Goal: Task Accomplishment & Management: Use online tool/utility

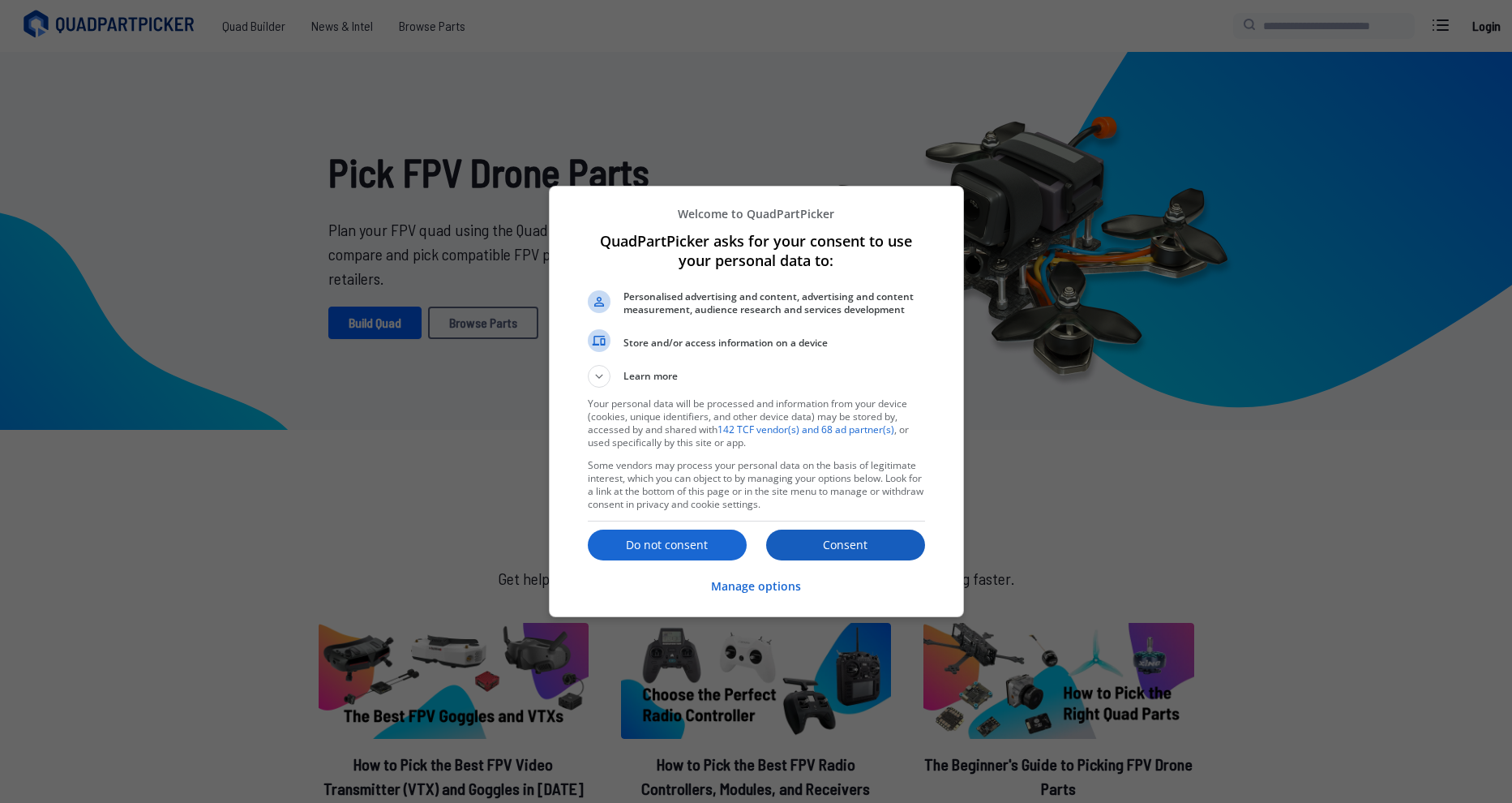
click at [865, 542] on p "Consent" at bounding box center [845, 545] width 159 height 16
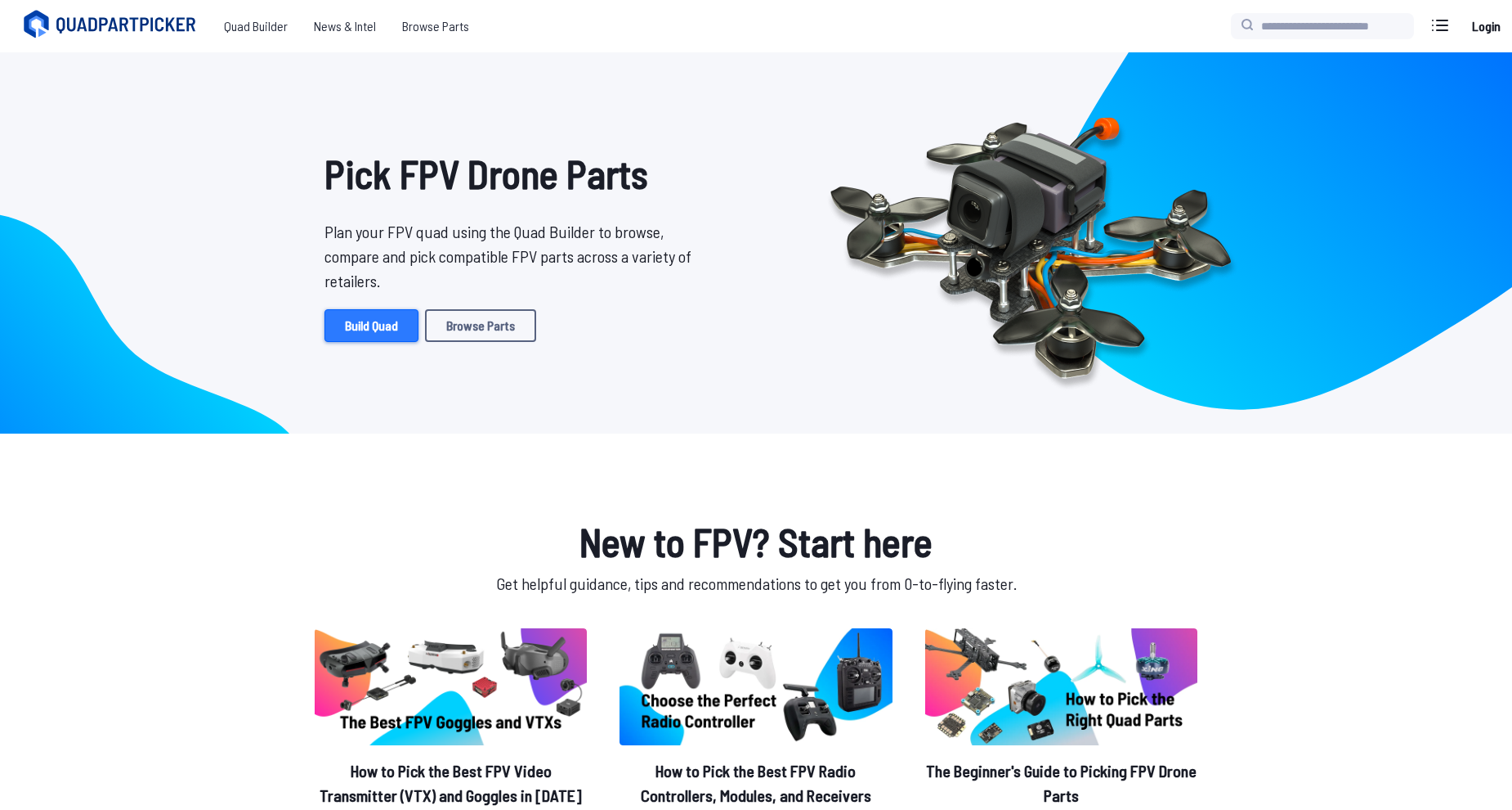
click at [374, 324] on link "Build Quad" at bounding box center [371, 326] width 94 height 33
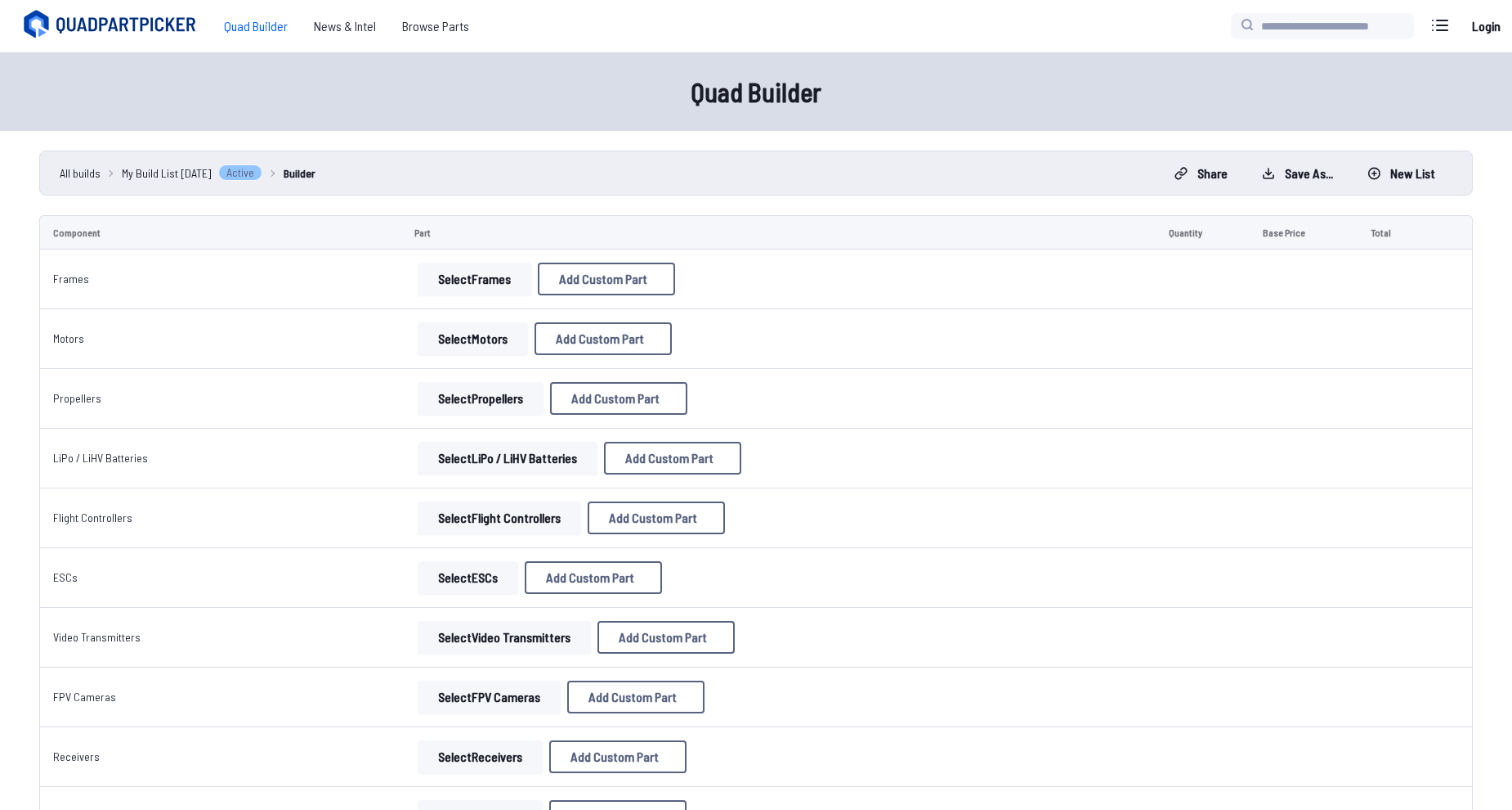
click at [470, 283] on button "Select Frames" at bounding box center [475, 279] width 114 height 33
click at [575, 269] on button "Add Custom Part" at bounding box center [607, 279] width 138 height 33
select select "**********"
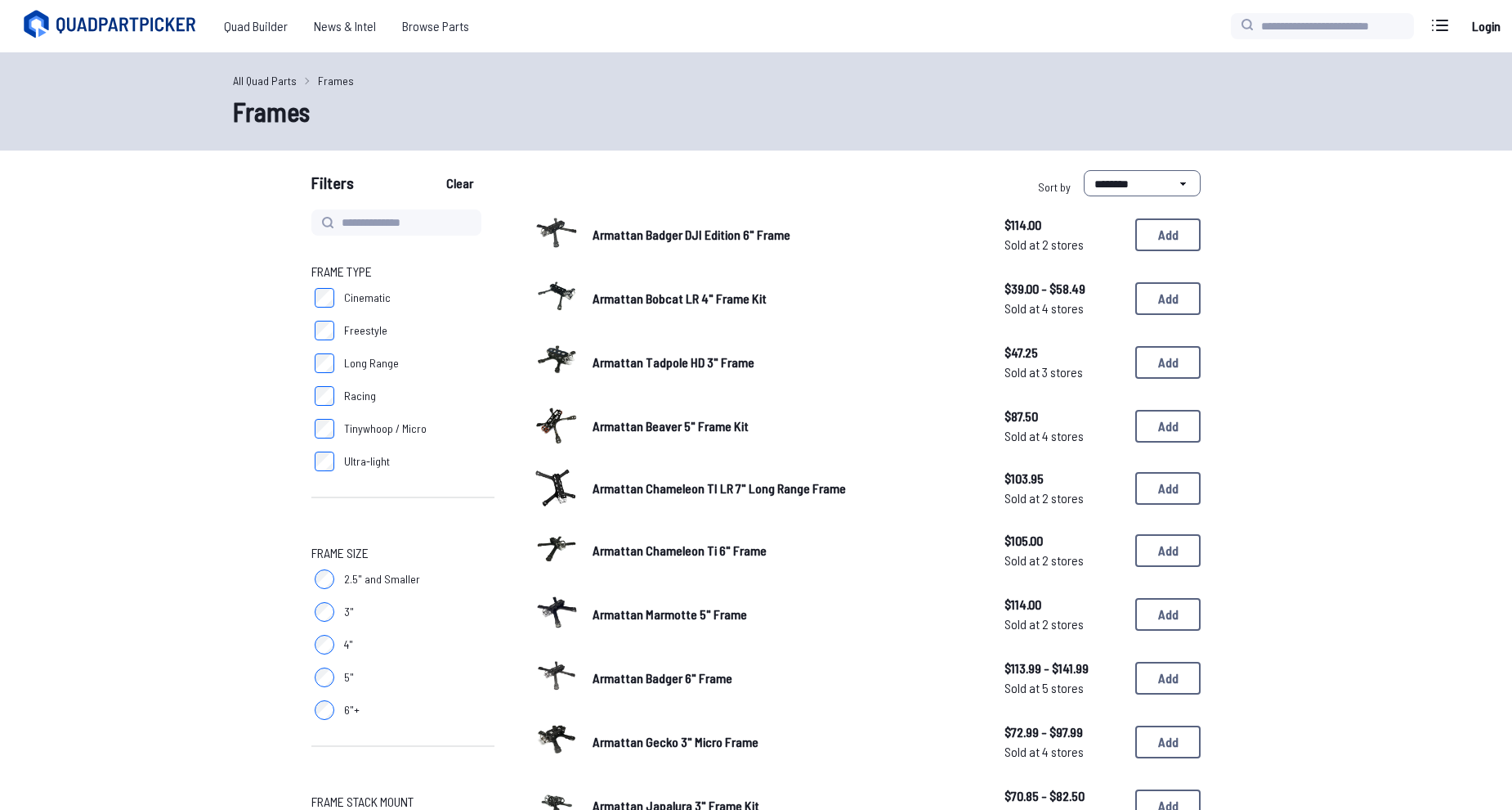
click at [559, 295] on img at bounding box center [557, 296] width 46 height 46
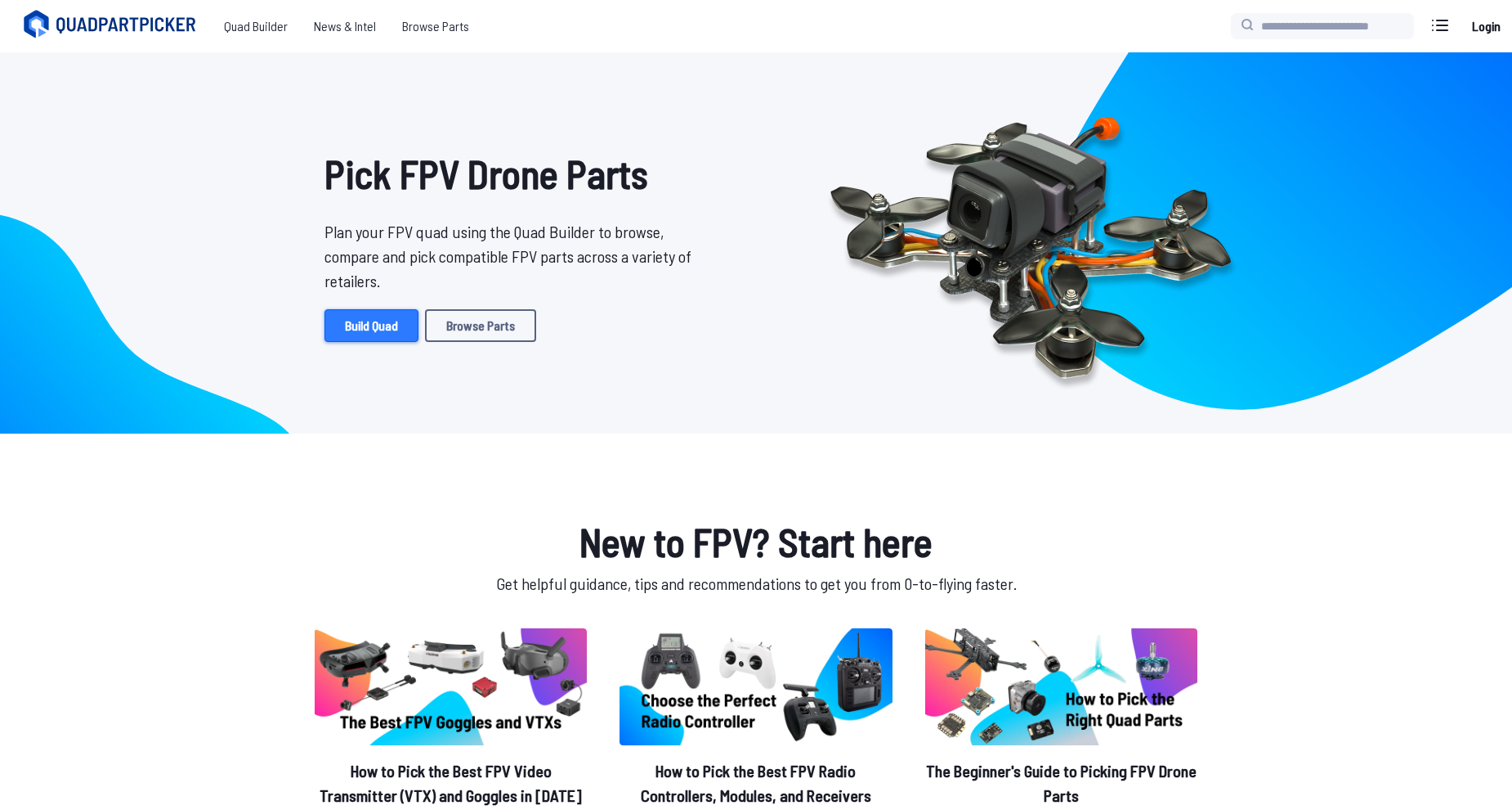
click at [354, 317] on link "Build Quad" at bounding box center [371, 326] width 94 height 33
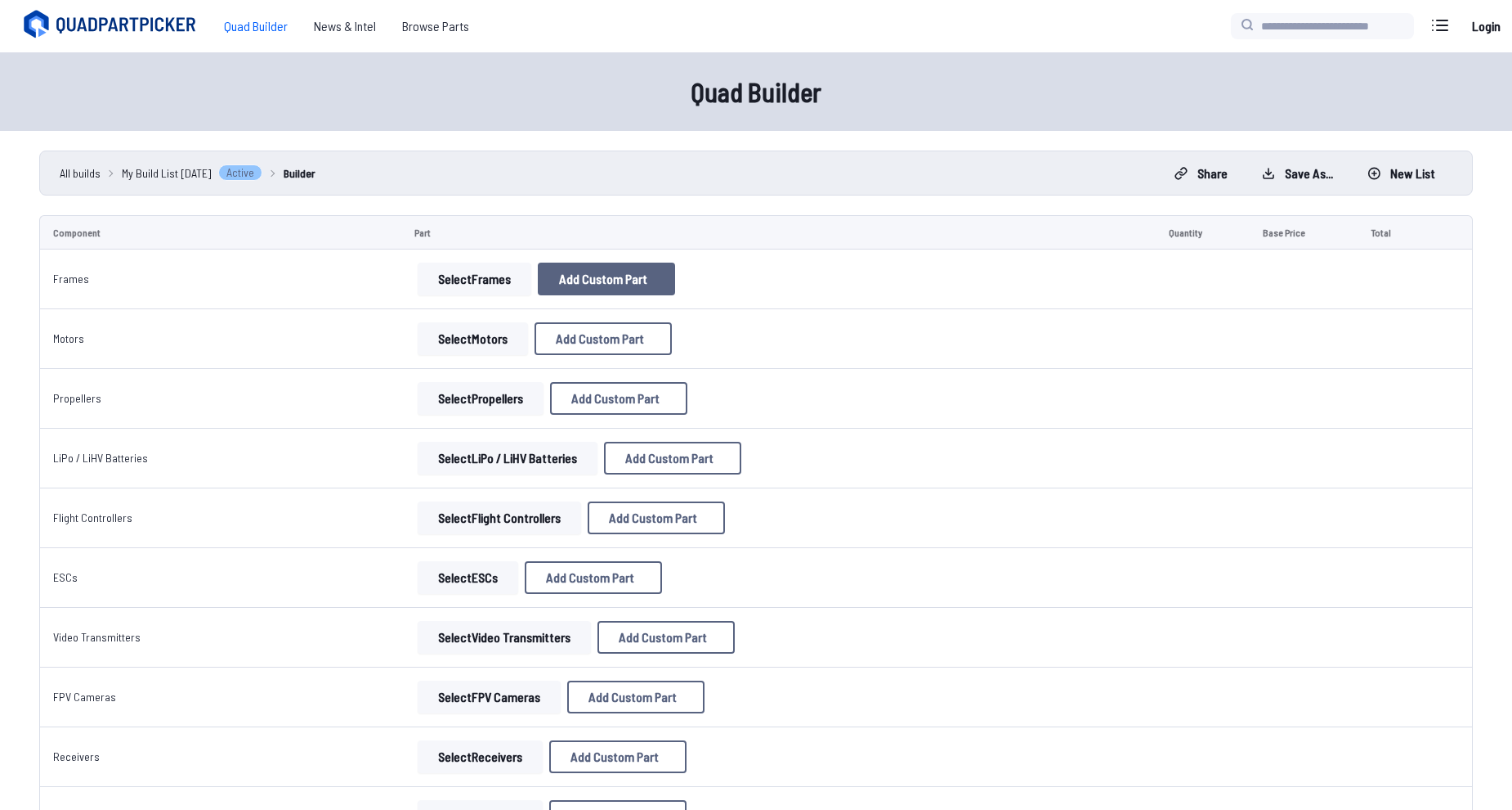
click at [559, 281] on span "Add Custom Part" at bounding box center [603, 279] width 88 height 13
select select "**********"
click at [923, 177] on icon at bounding box center [916, 184] width 15 height 15
click at [440, 270] on button "Select Frames" at bounding box center [475, 279] width 114 height 33
click at [432, 273] on button "Select Frames" at bounding box center [475, 279] width 114 height 33
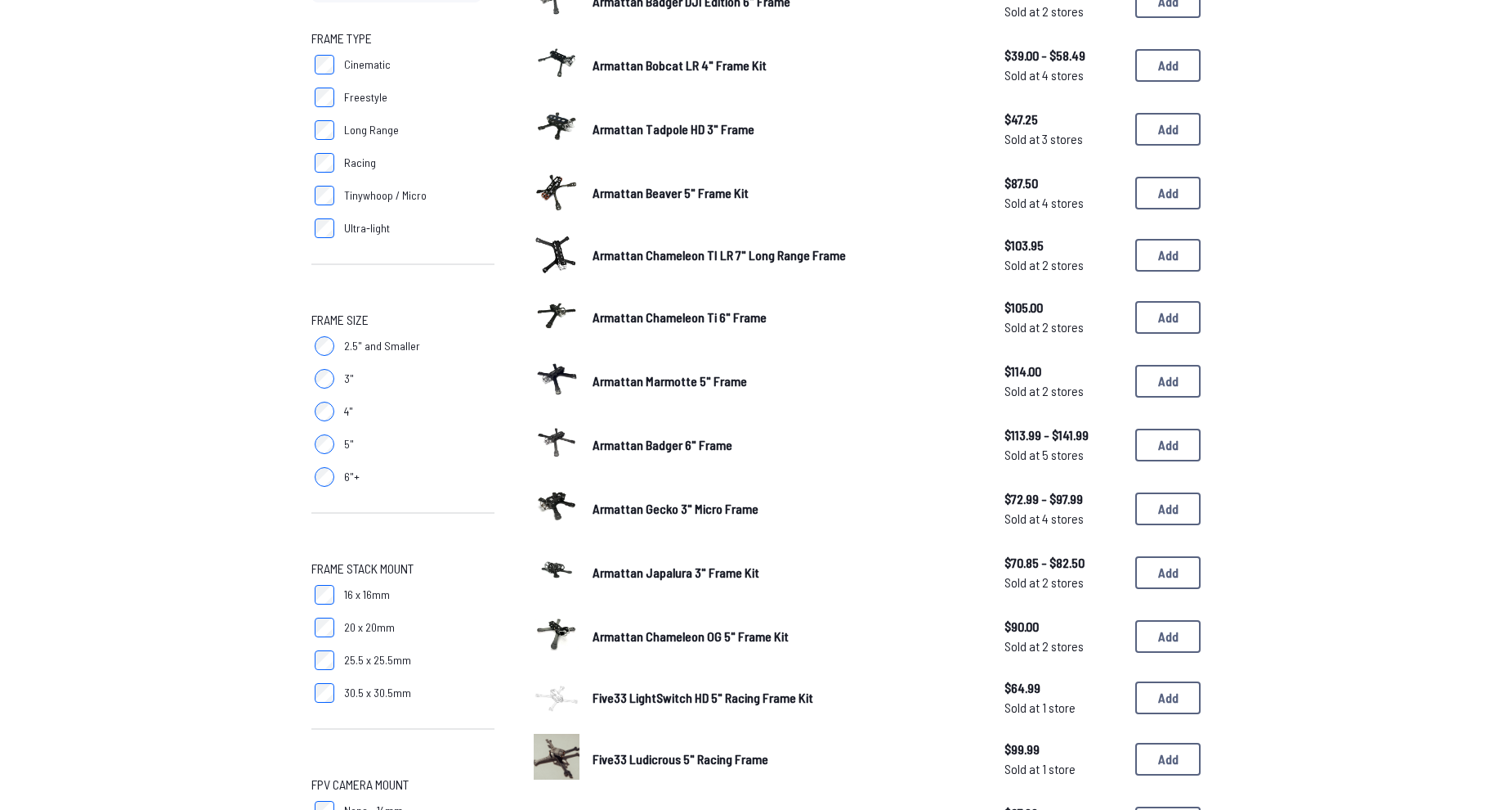
scroll to position [491, 0]
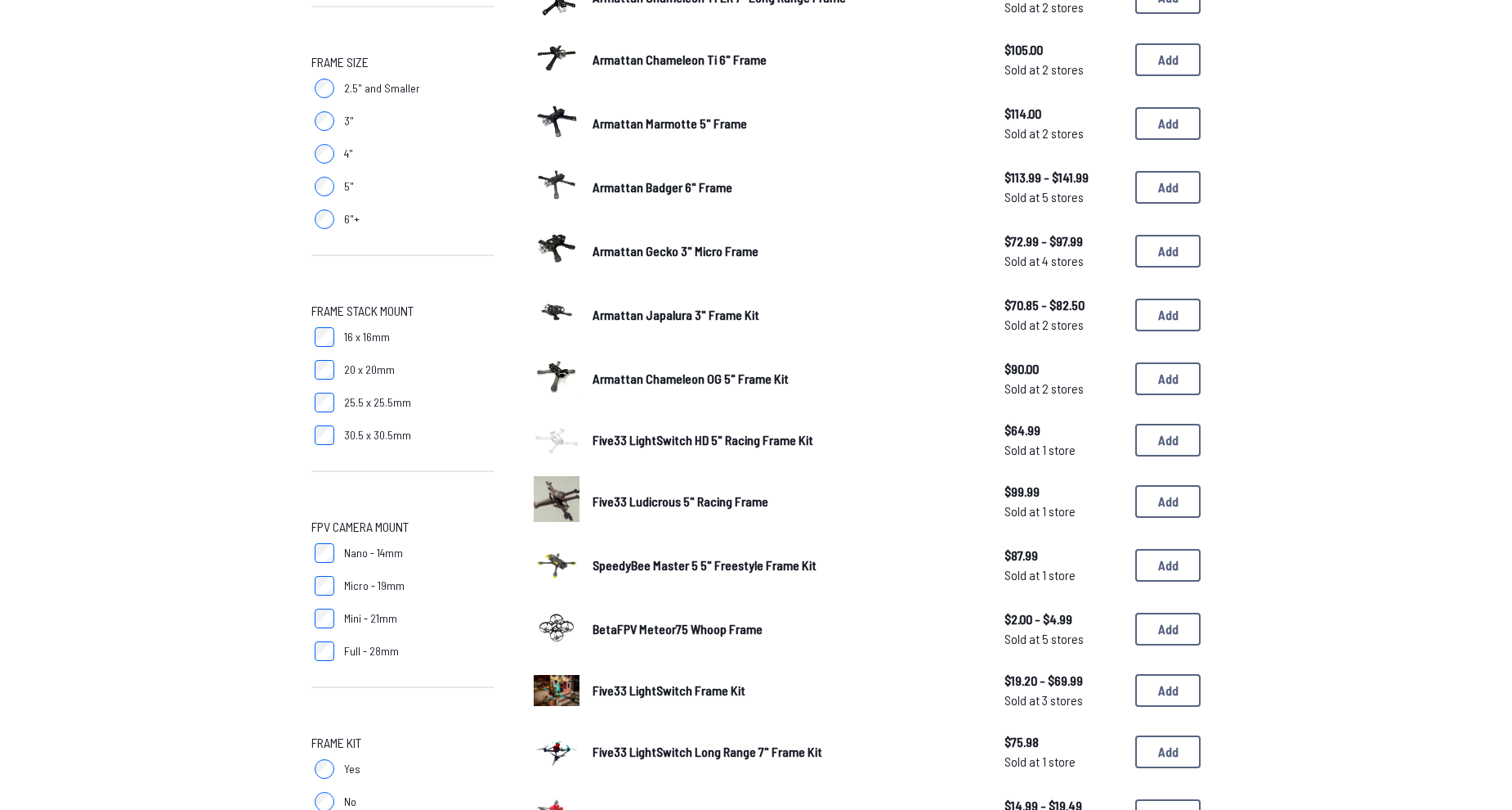
click at [630, 442] on span "Five33 LightSwitch HD 5" Racing Frame Kit" at bounding box center [702, 439] width 221 height 16
click at [555, 441] on img at bounding box center [557, 440] width 46 height 29
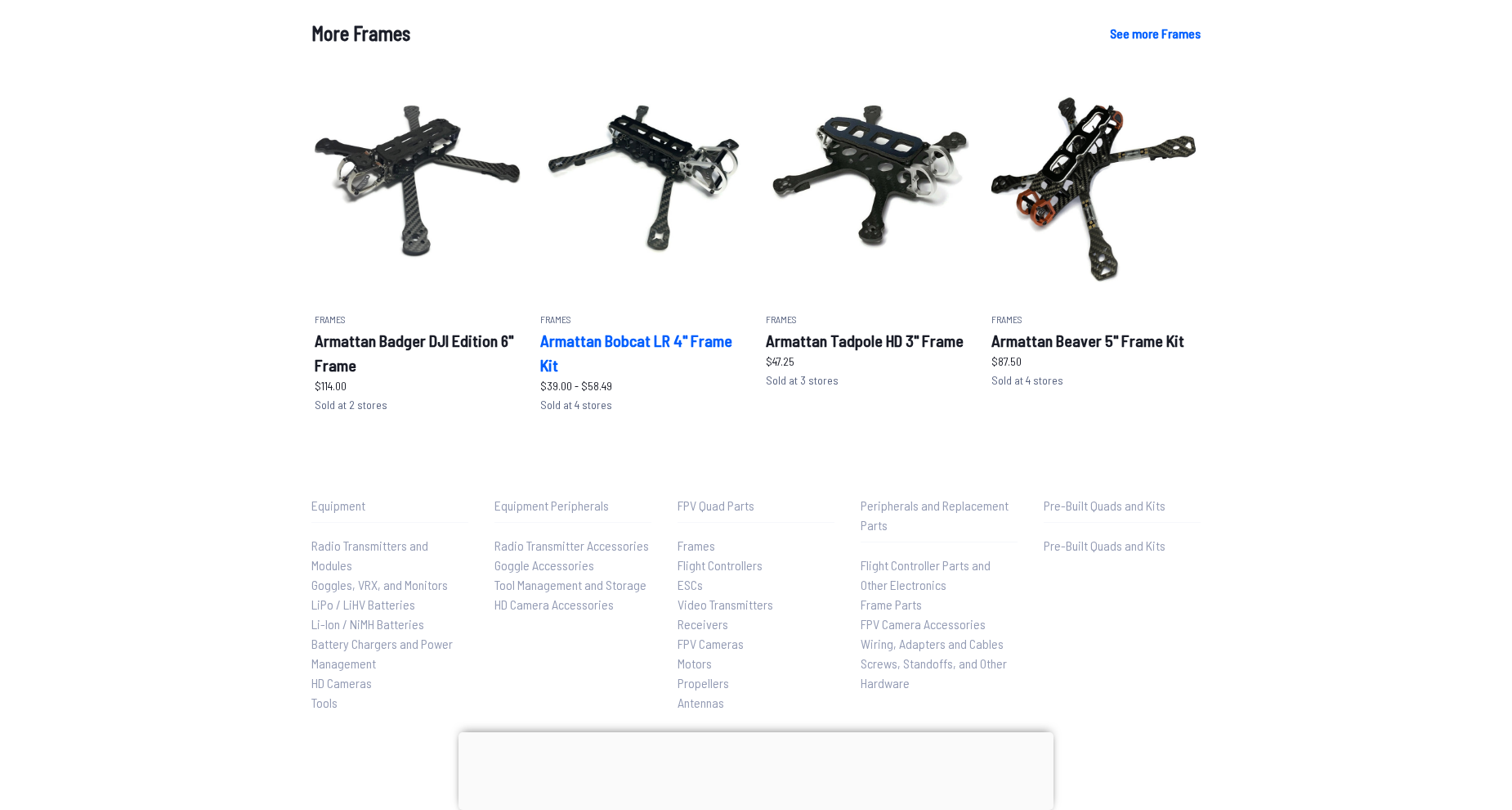
scroll to position [751, 0]
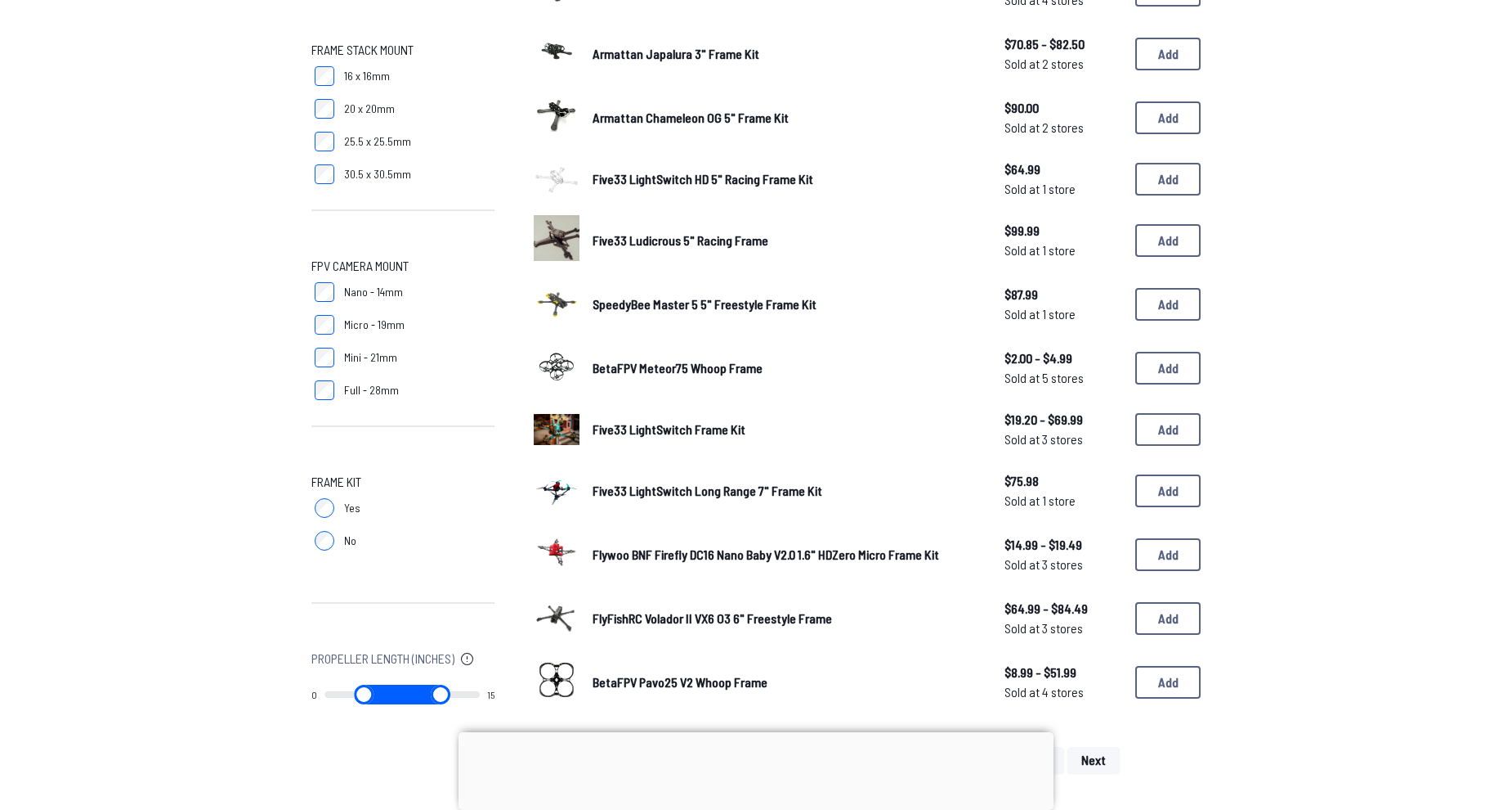
click at [565, 616] on img at bounding box center [557, 616] width 46 height 46
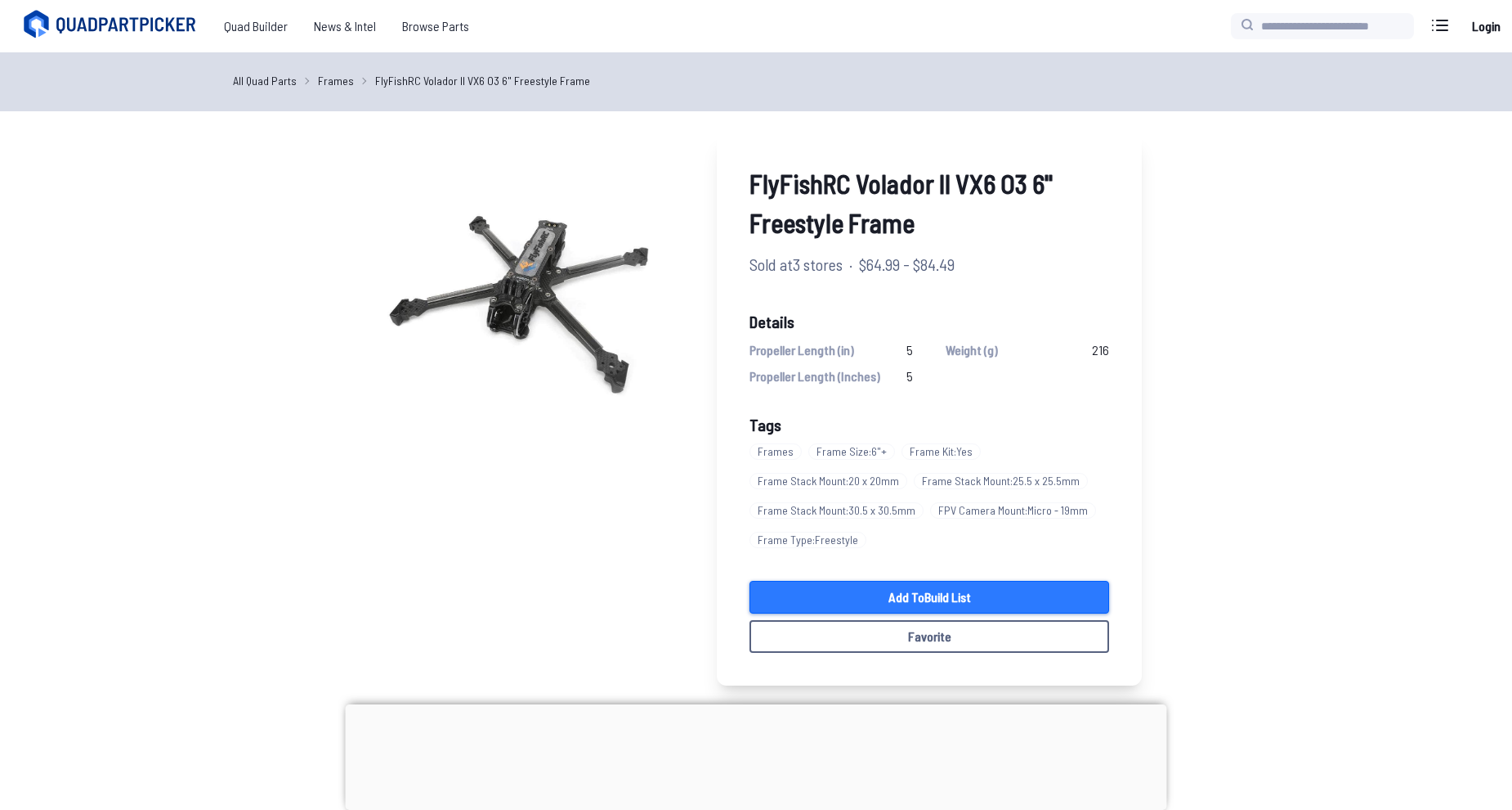
click at [871, 596] on link "Add to Build List" at bounding box center [930, 597] width 359 height 33
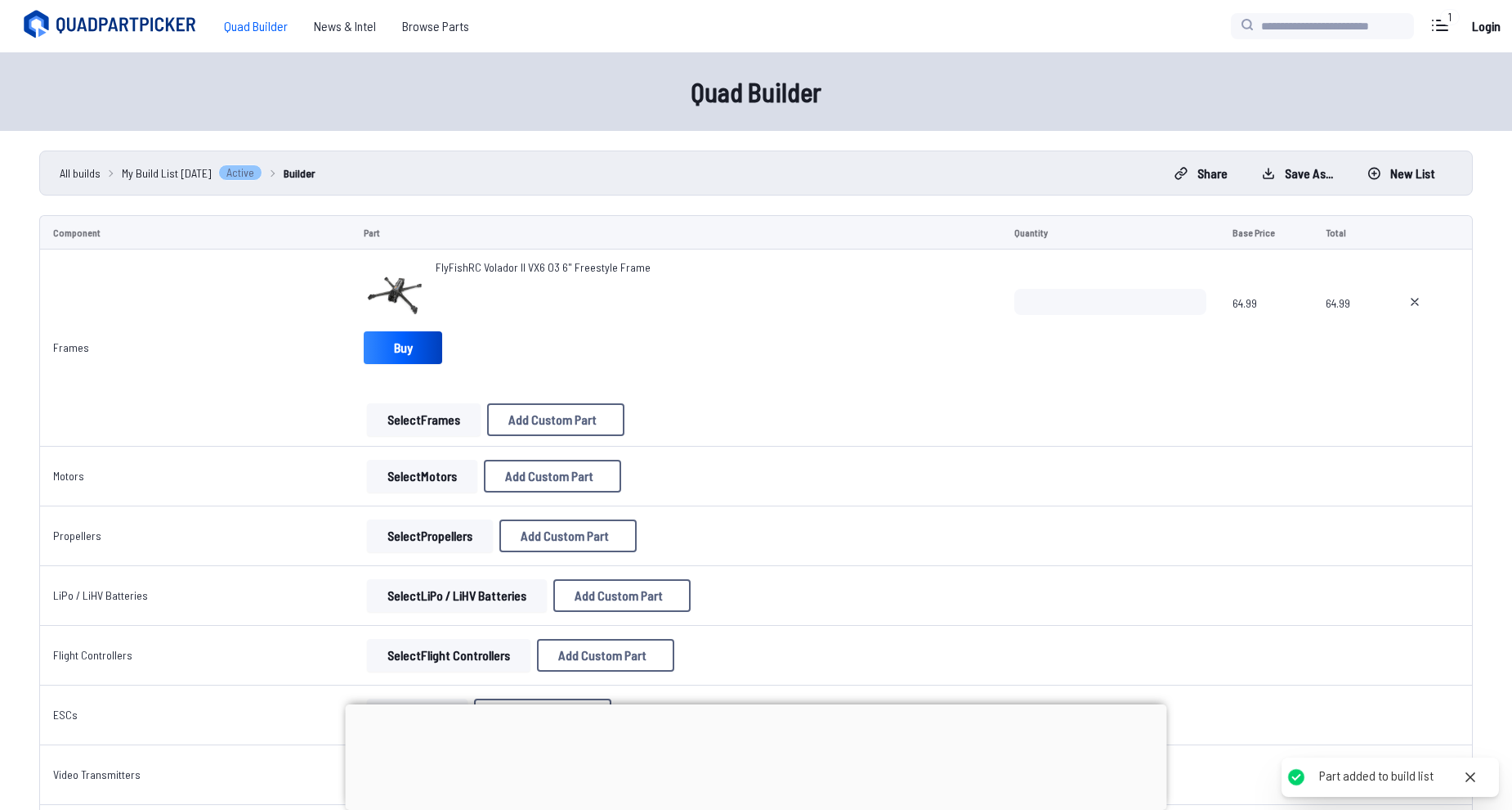
click at [869, 596] on div "Select LiPo / LiHV Batteries Add Custom Part Add Custom Part Part name* Brand /…" at bounding box center [676, 595] width 624 height 33
click at [400, 480] on button "Select Motors" at bounding box center [422, 476] width 110 height 33
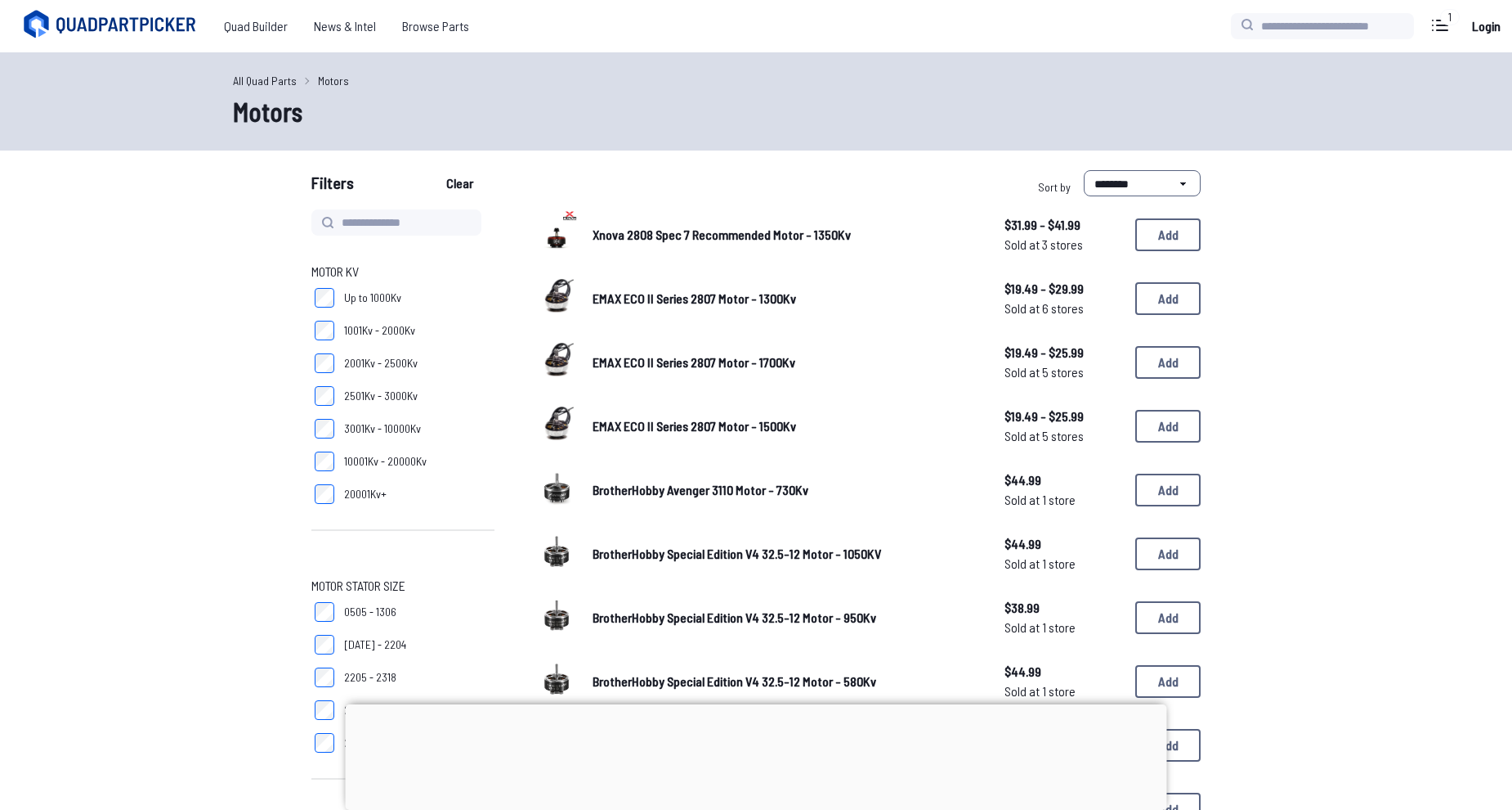
click at [400, 480] on label "20001Kv+" at bounding box center [403, 494] width 183 height 33
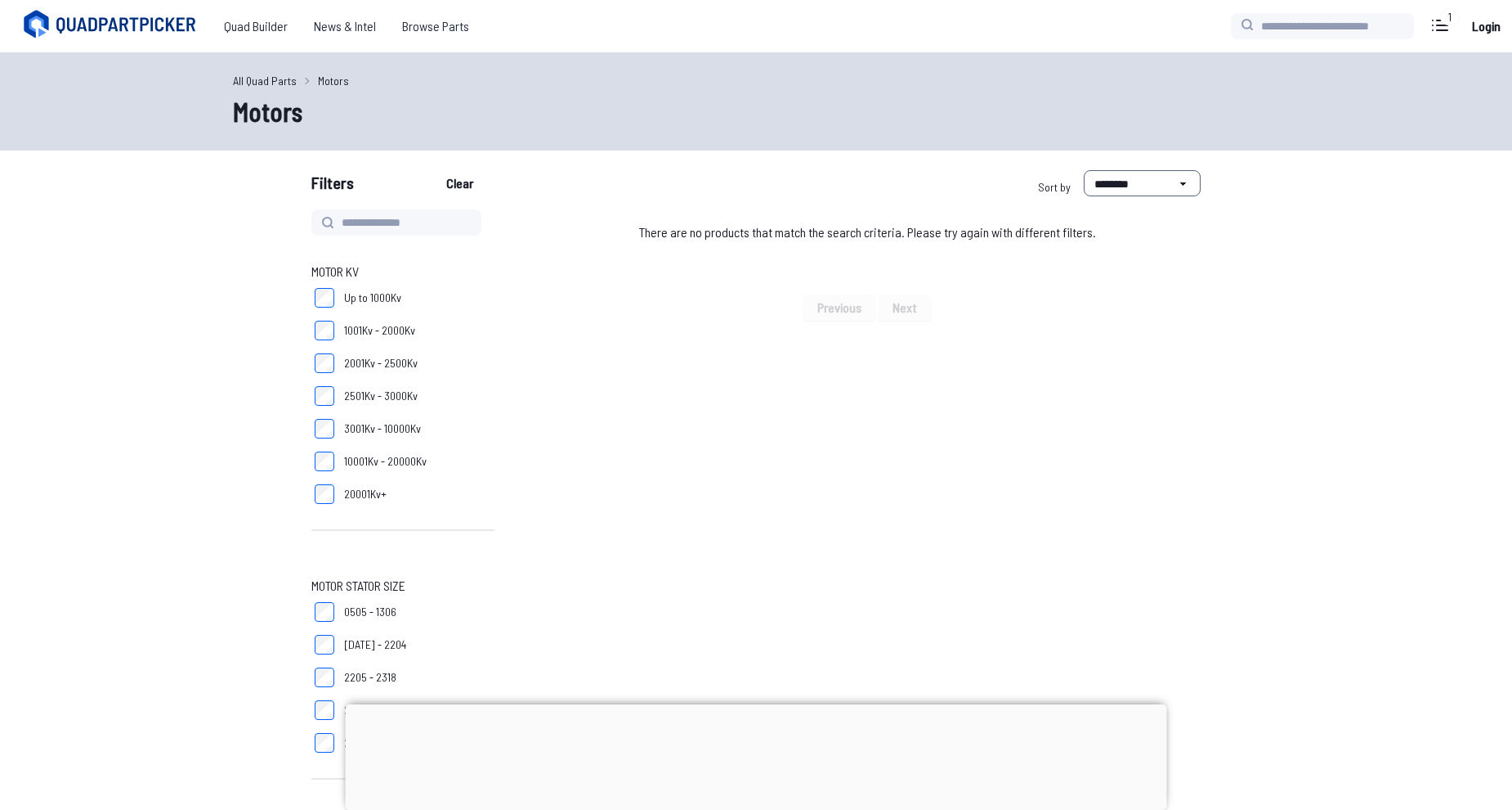
click at [337, 291] on label "Up to 1000Kv" at bounding box center [403, 298] width 183 height 33
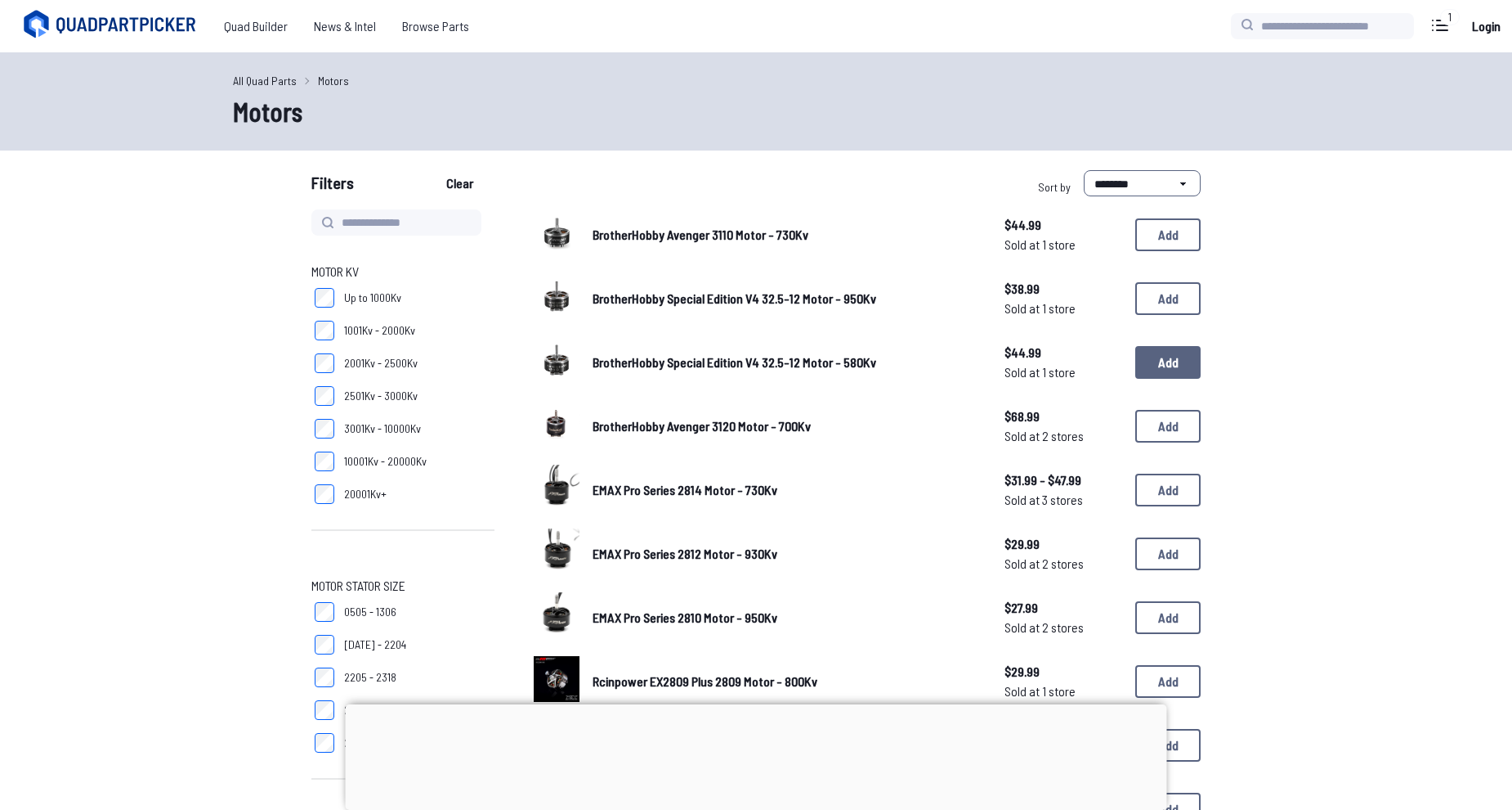
click at [1175, 360] on button "Add" at bounding box center [1167, 362] width 65 height 33
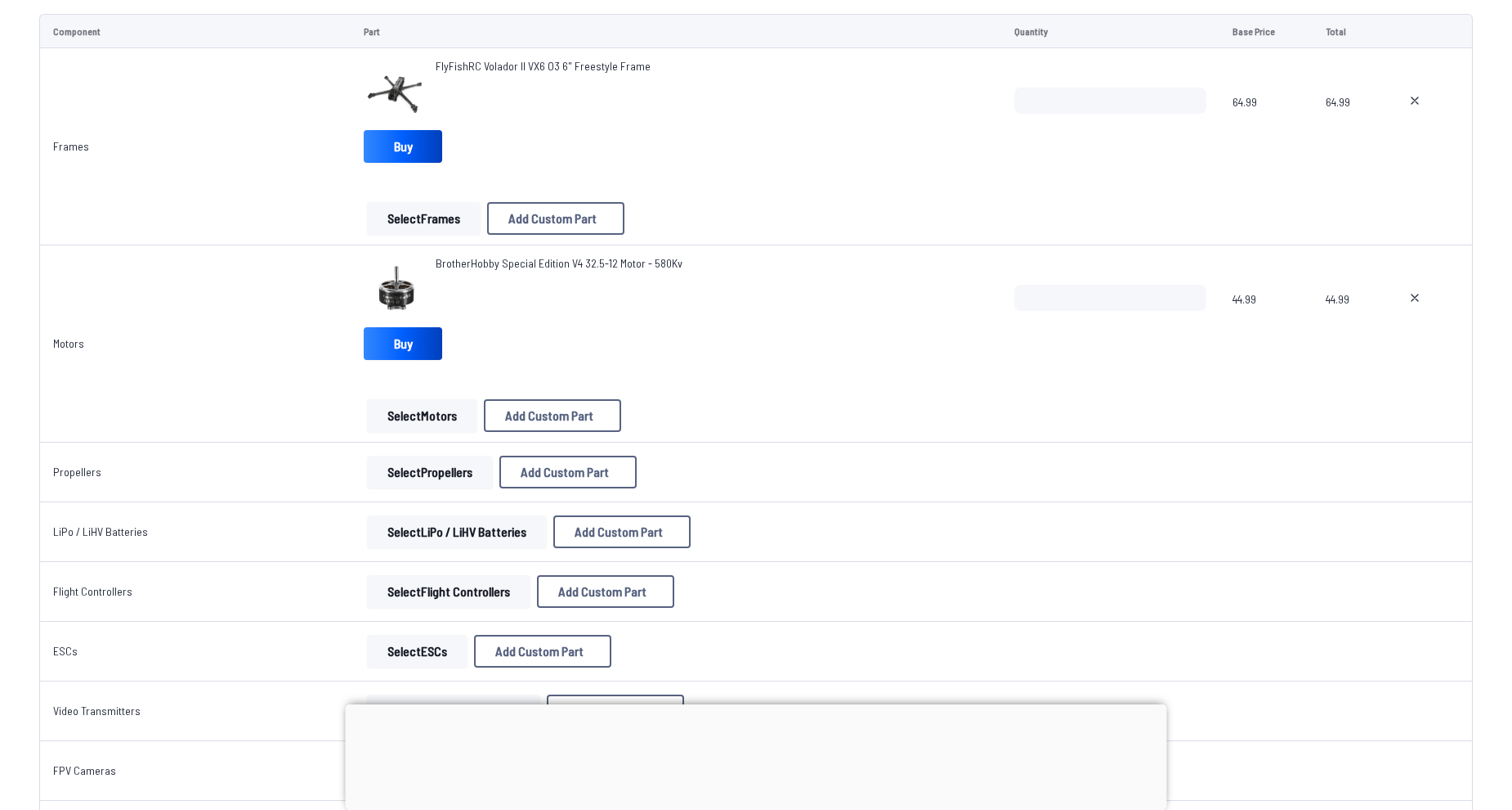
scroll to position [245, 0]
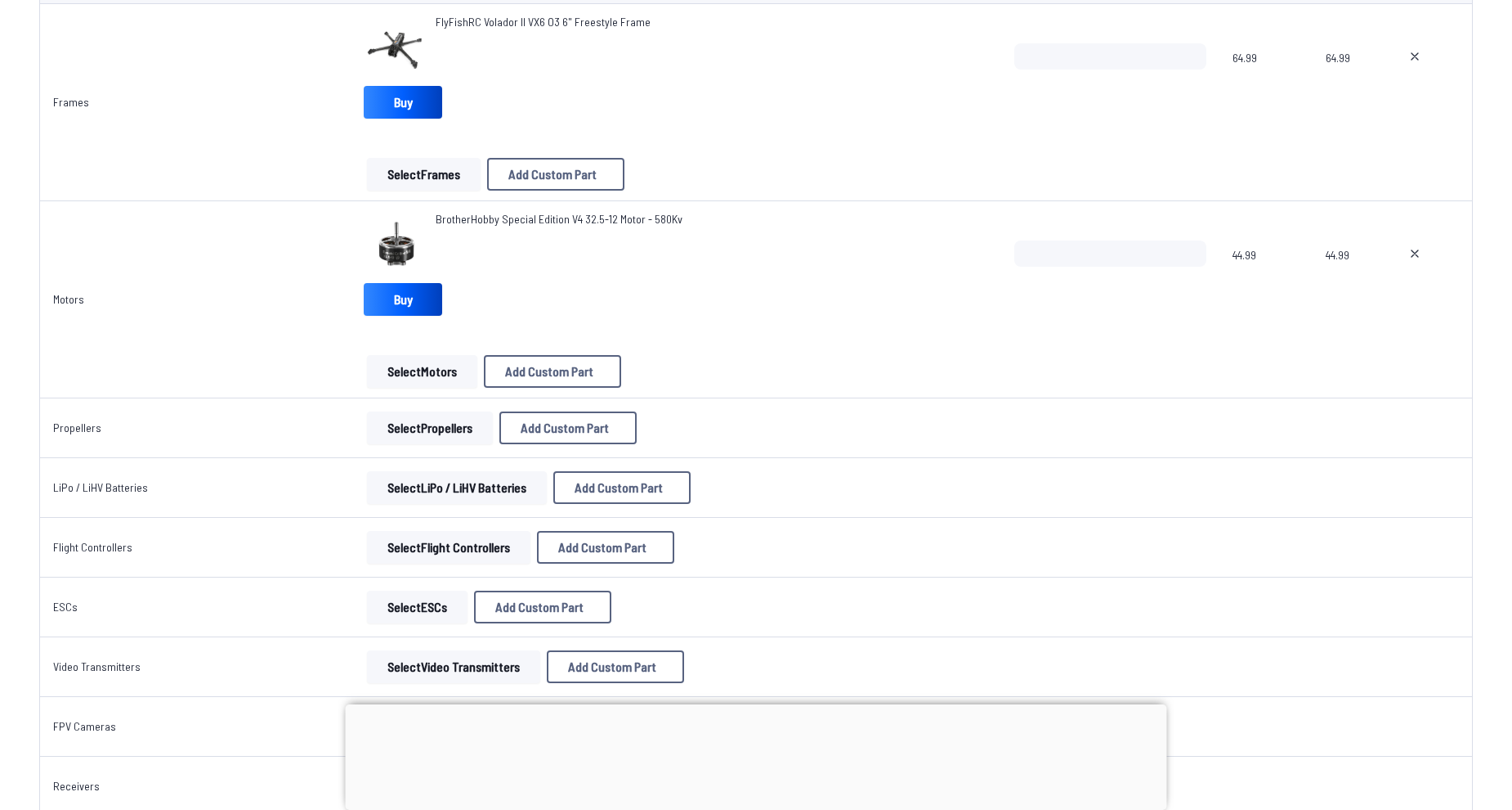
click at [458, 432] on button "Select Propellers" at bounding box center [429, 427] width 126 height 33
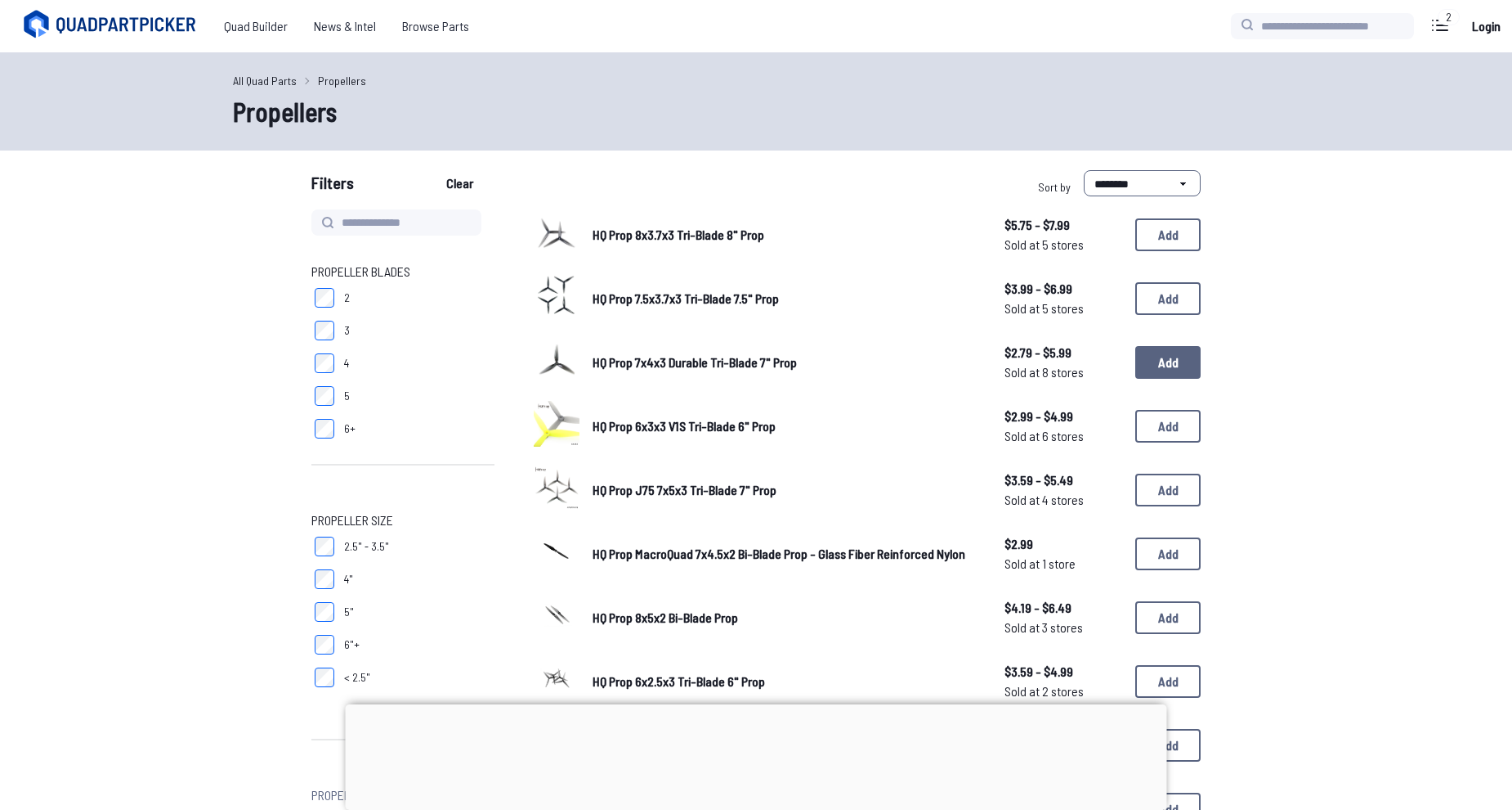
click at [1162, 350] on button "Add" at bounding box center [1167, 362] width 65 height 33
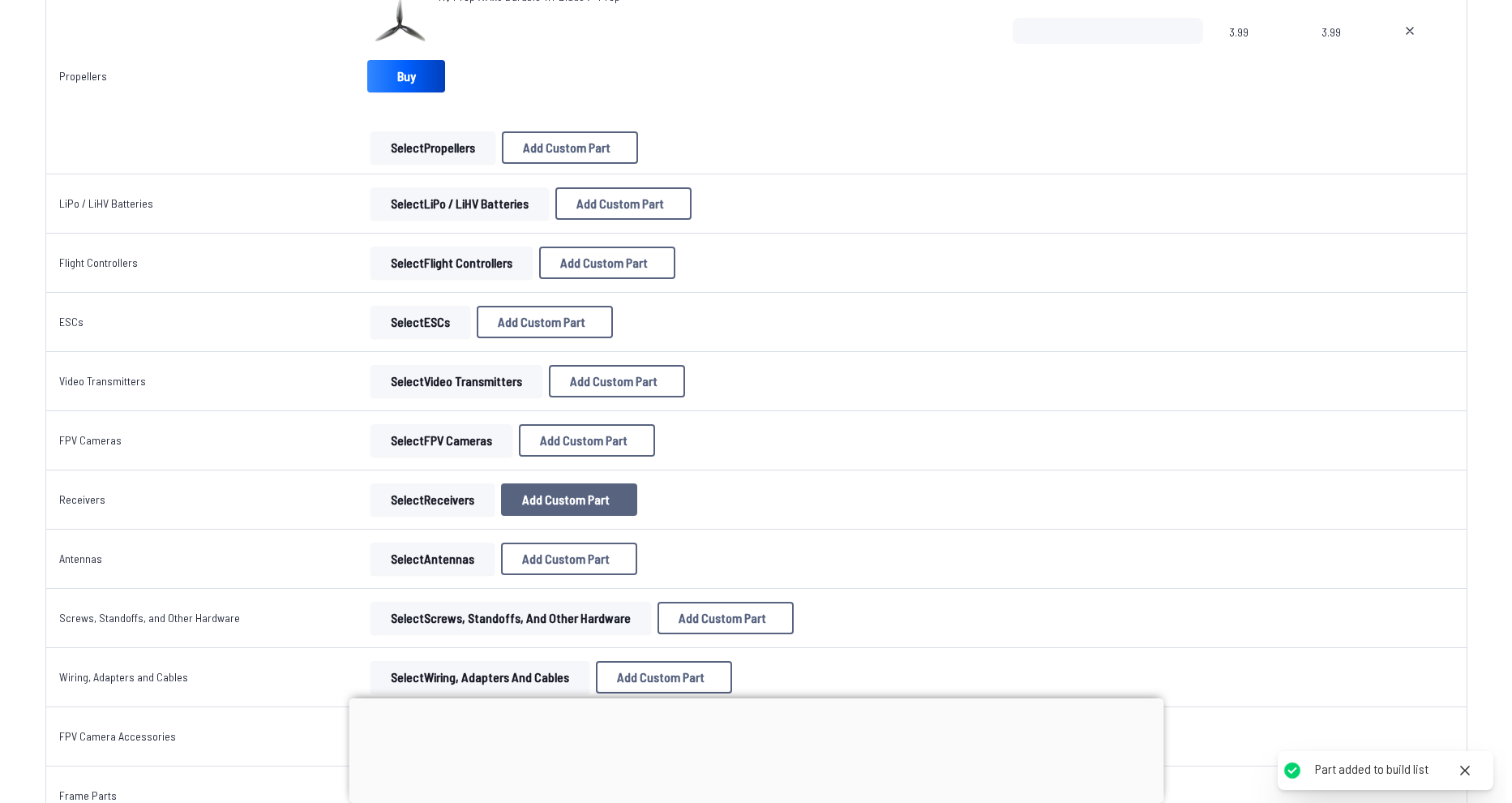
scroll to position [567, 0]
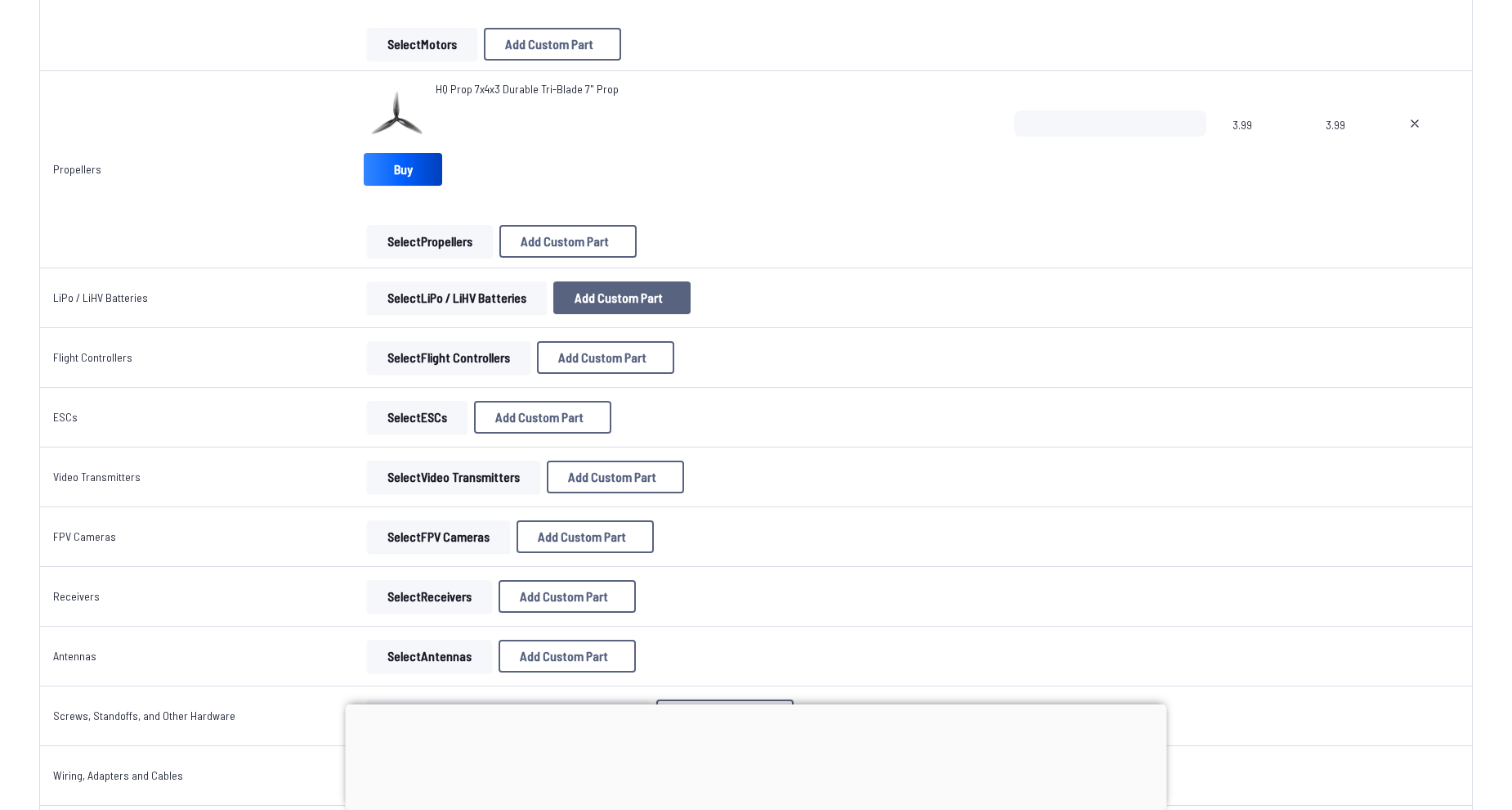
click at [601, 293] on span "Add Custom Part" at bounding box center [619, 297] width 88 height 13
select select "**********"
click at [923, 177] on icon at bounding box center [916, 184] width 15 height 15
click at [467, 294] on button "Select LiPo / LiHV Batteries" at bounding box center [457, 298] width 180 height 33
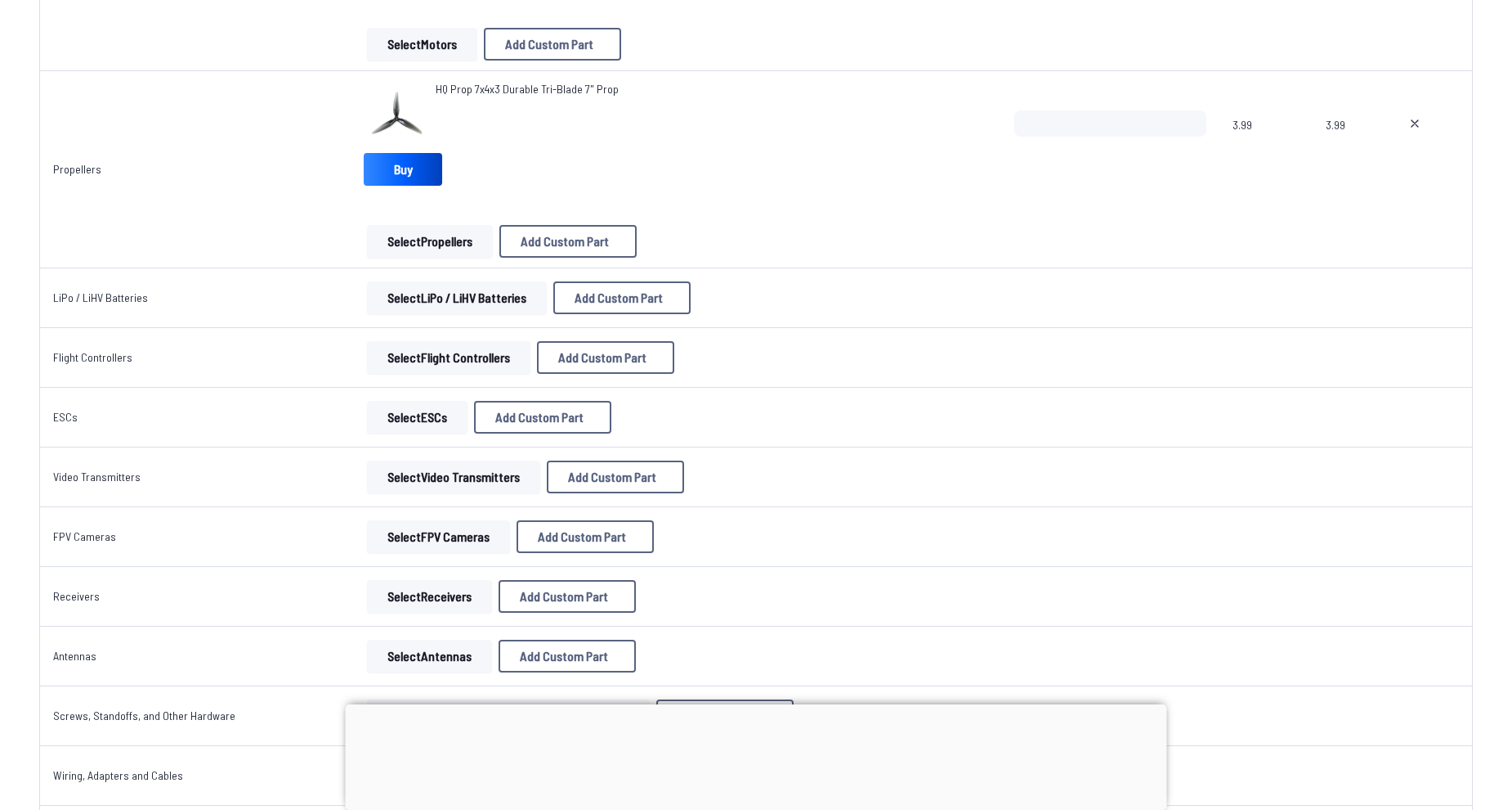
click at [618, 291] on span "Add Custom Part" at bounding box center [619, 297] width 88 height 13
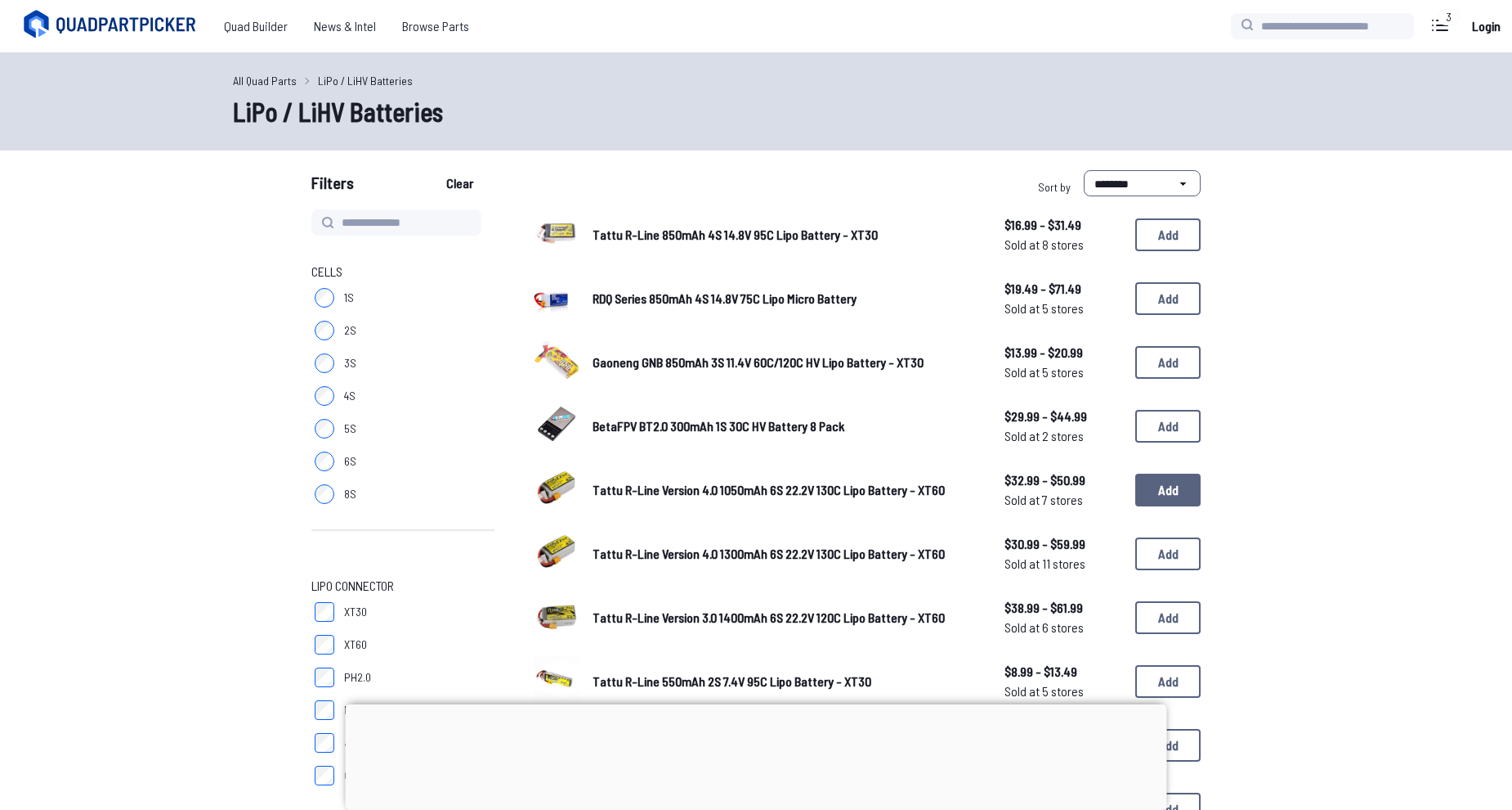
click at [1145, 490] on button "Add" at bounding box center [1167, 490] width 65 height 33
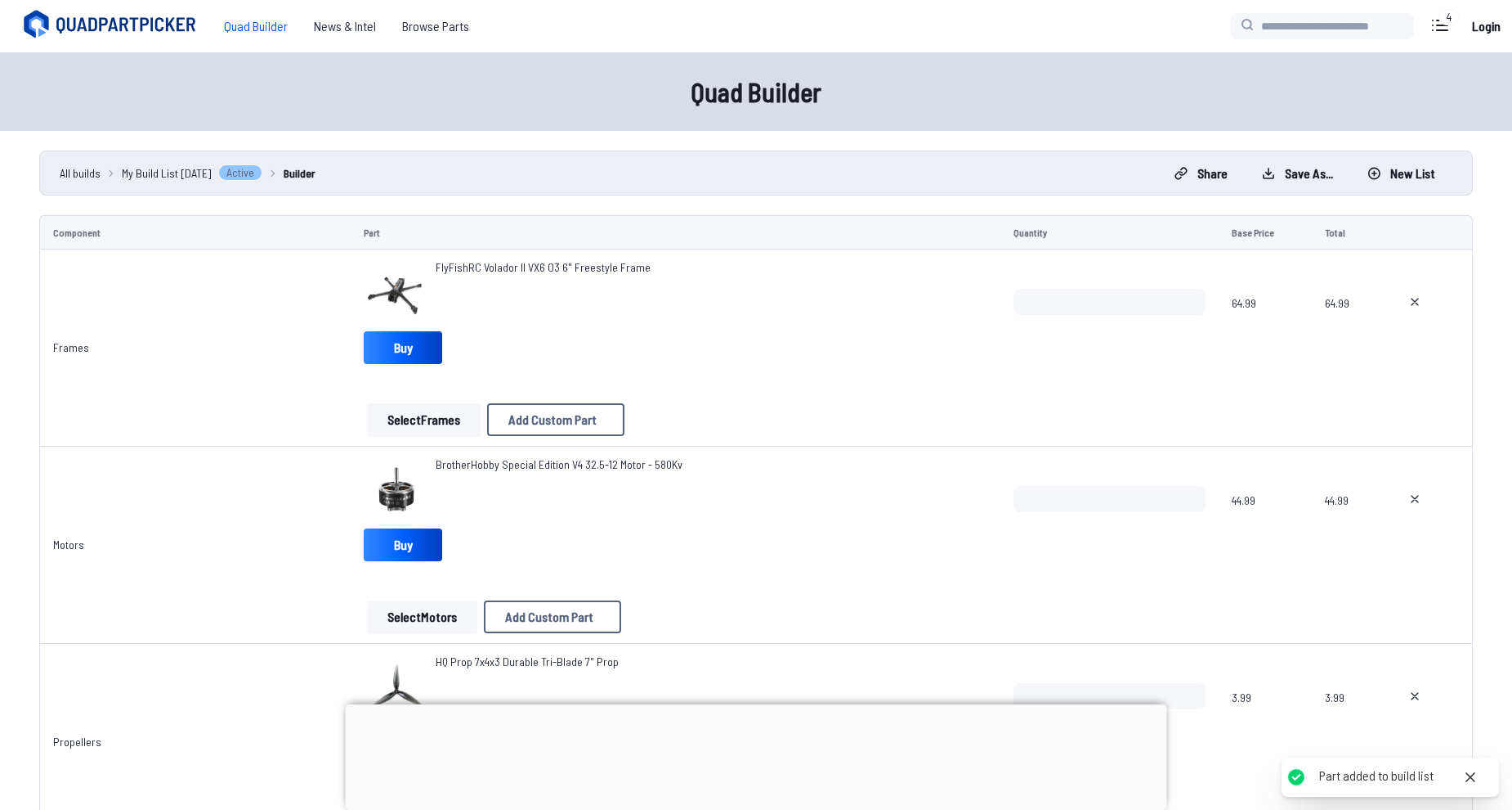
scroll to position [736, 0]
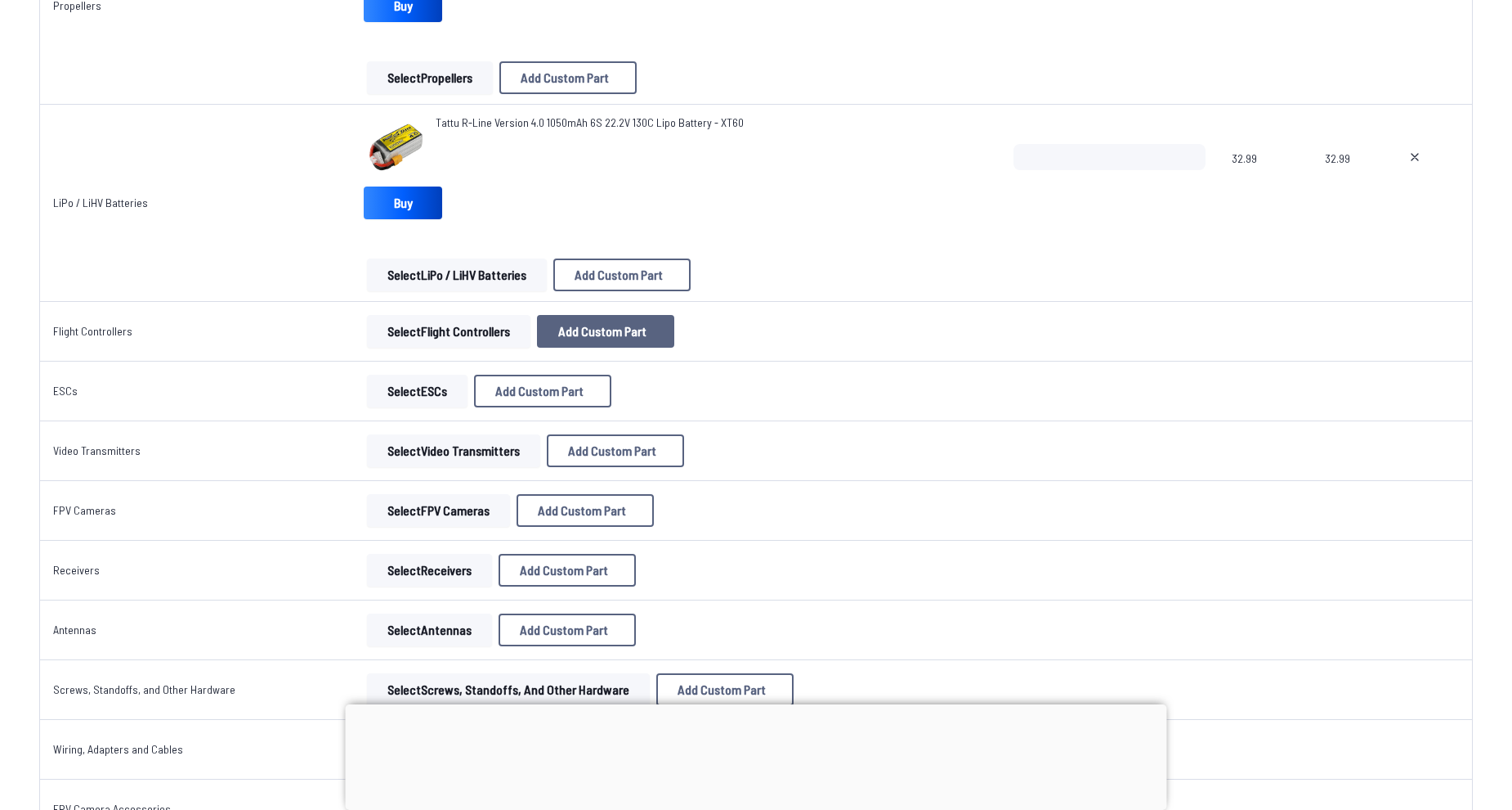
click at [623, 328] on span "Add Custom Part" at bounding box center [602, 331] width 88 height 13
select select "**********"
click at [427, 357] on div "Add Custom Part Part name* Brand / Manufacturer Price * Link Category Cancel Ad…" at bounding box center [762, 405] width 1525 height 810
click at [451, 323] on div "Add Custom Part Part name* Brand / Manufacturer Price * Link Category Cancel Ad…" at bounding box center [762, 405] width 1525 height 810
click at [923, 177] on icon at bounding box center [916, 184] width 15 height 15
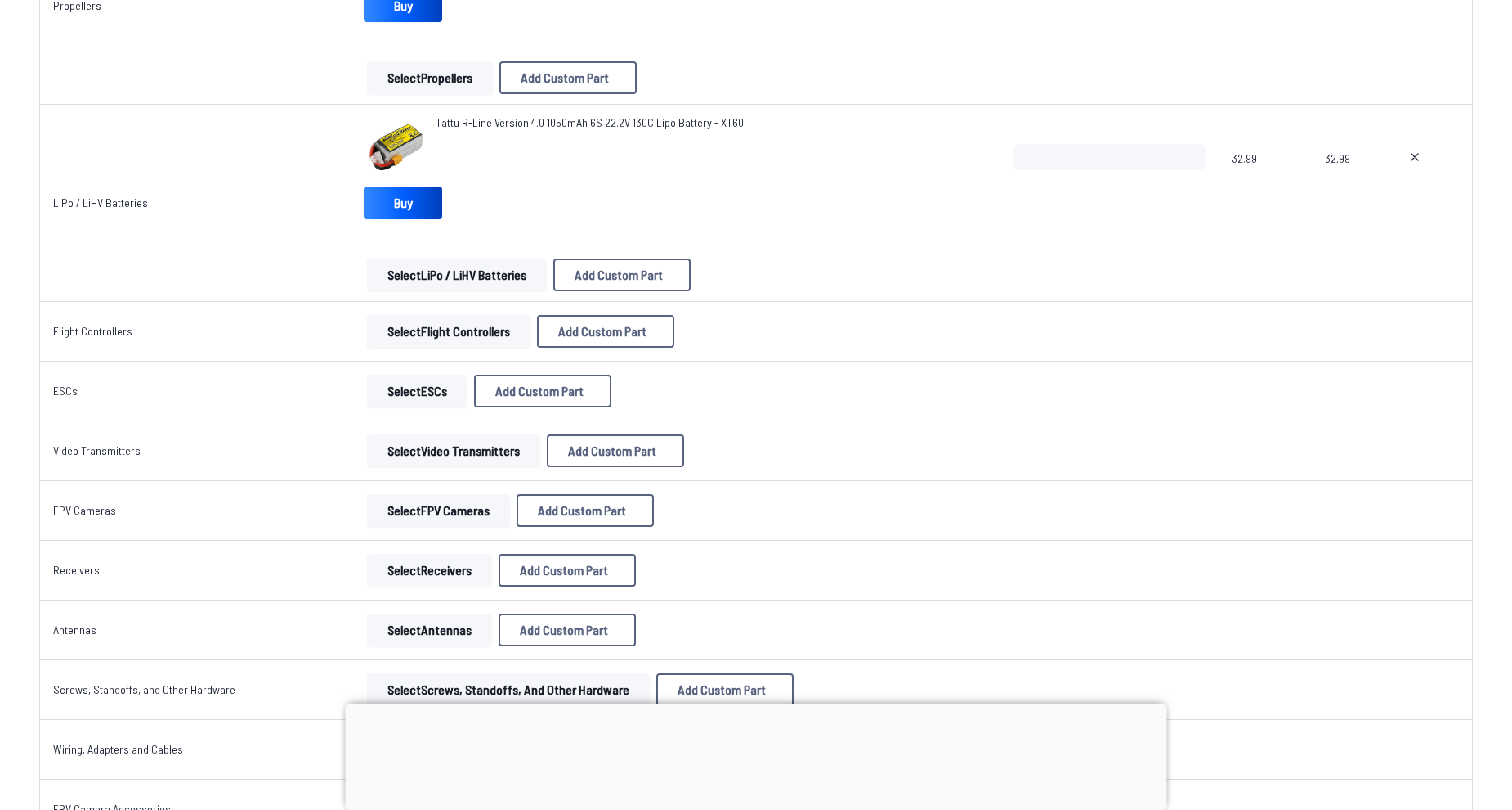
click at [456, 336] on button "Select Flight Controllers" at bounding box center [448, 331] width 163 height 33
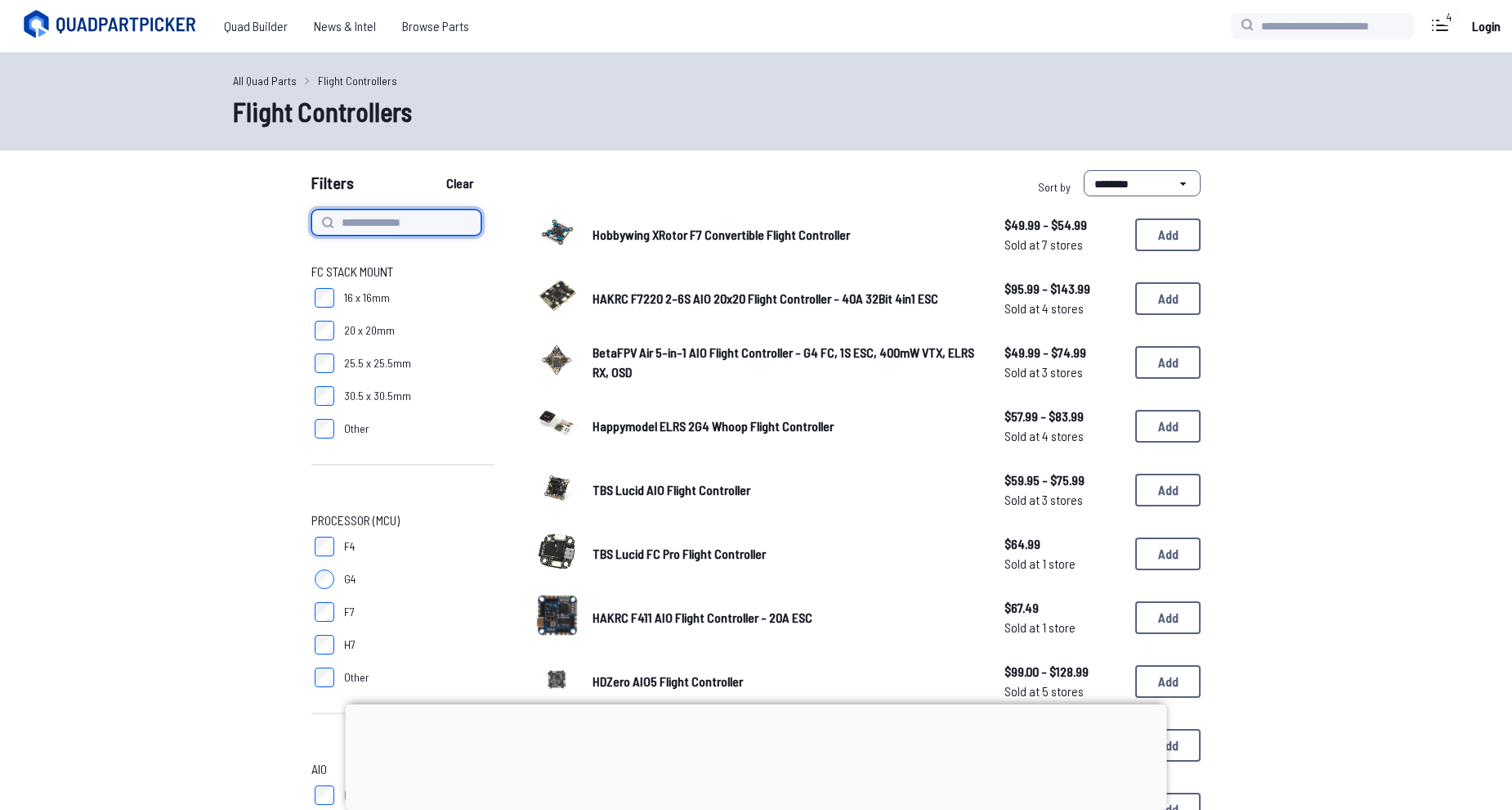
click at [432, 233] on input at bounding box center [396, 222] width 170 height 27
type input "*********"
click at [433, 170] on button "Clear" at bounding box center [460, 183] width 55 height 27
type input "*********"
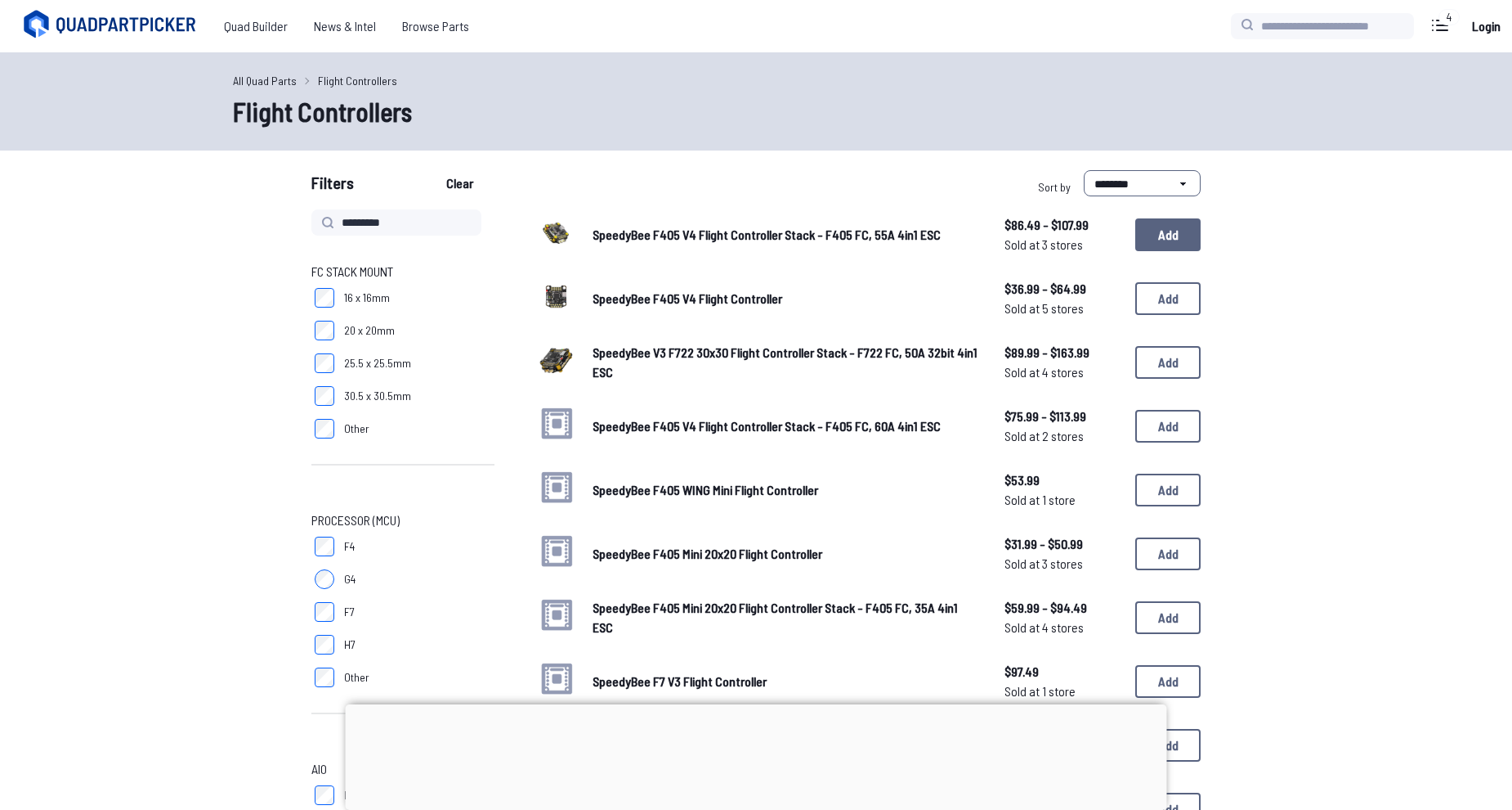
click at [1155, 232] on button "Add" at bounding box center [1167, 235] width 65 height 33
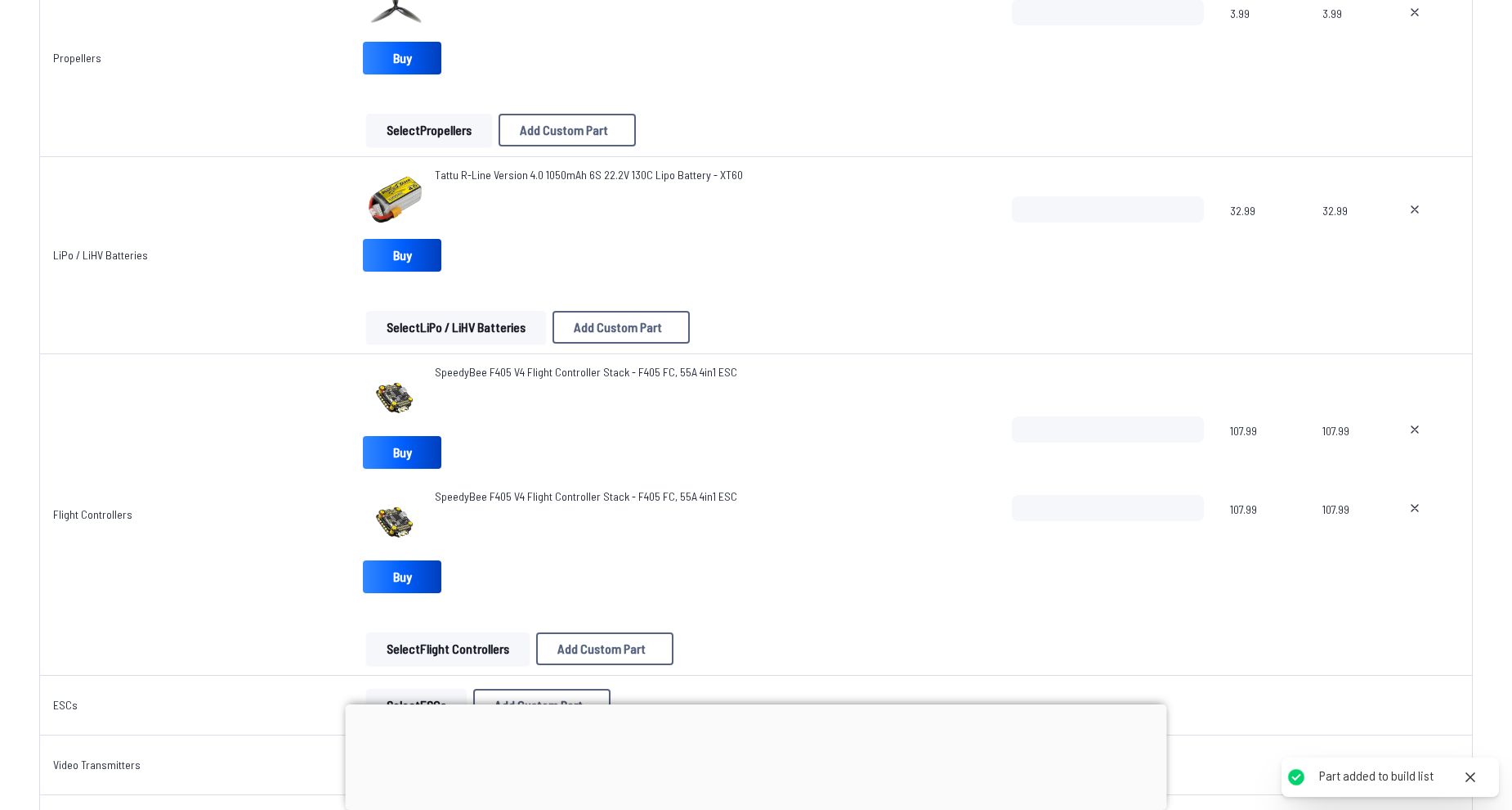
scroll to position [817, 0]
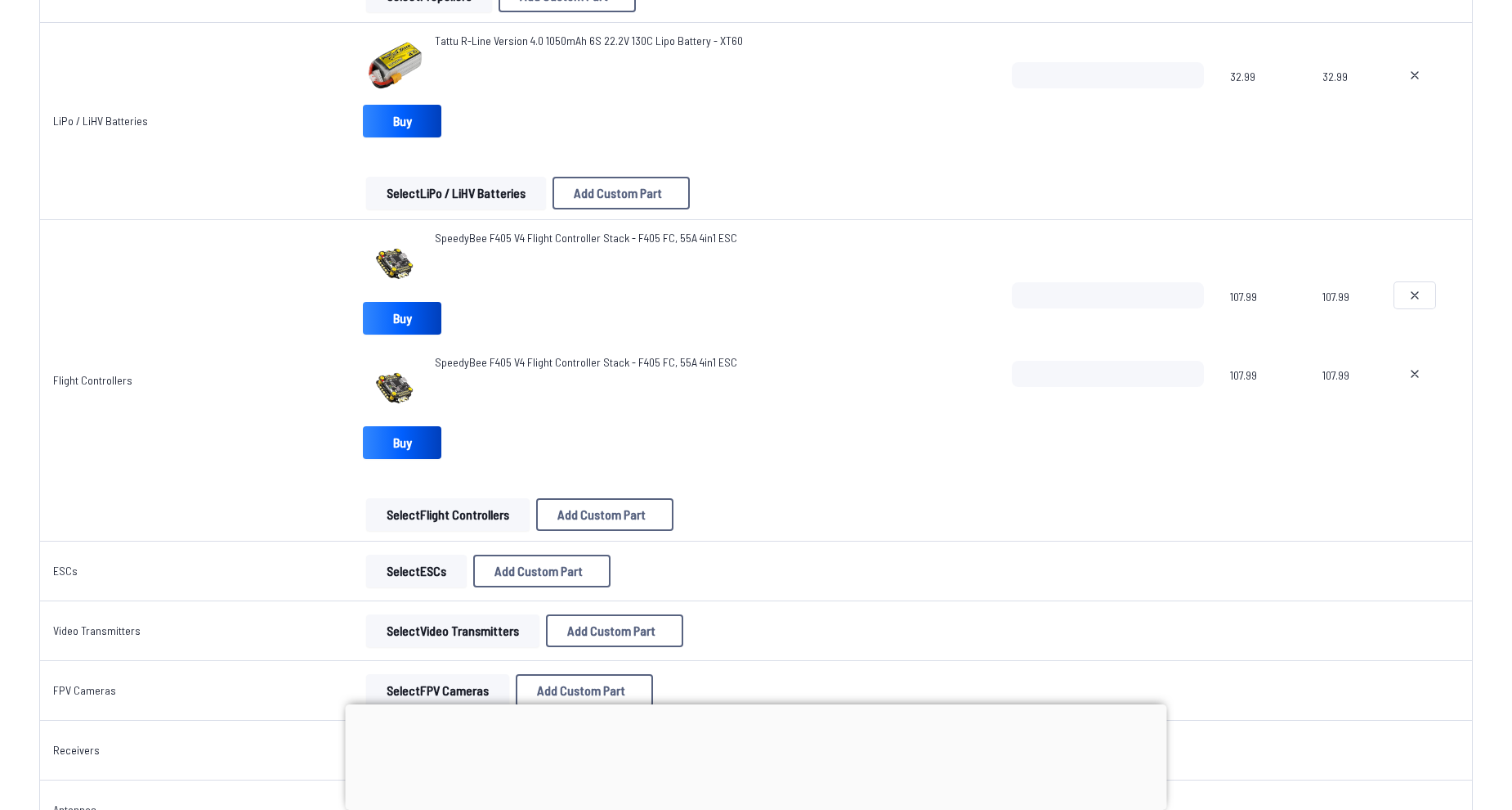
click at [1410, 296] on icon at bounding box center [1415, 295] width 13 height 13
type textarea "**********"
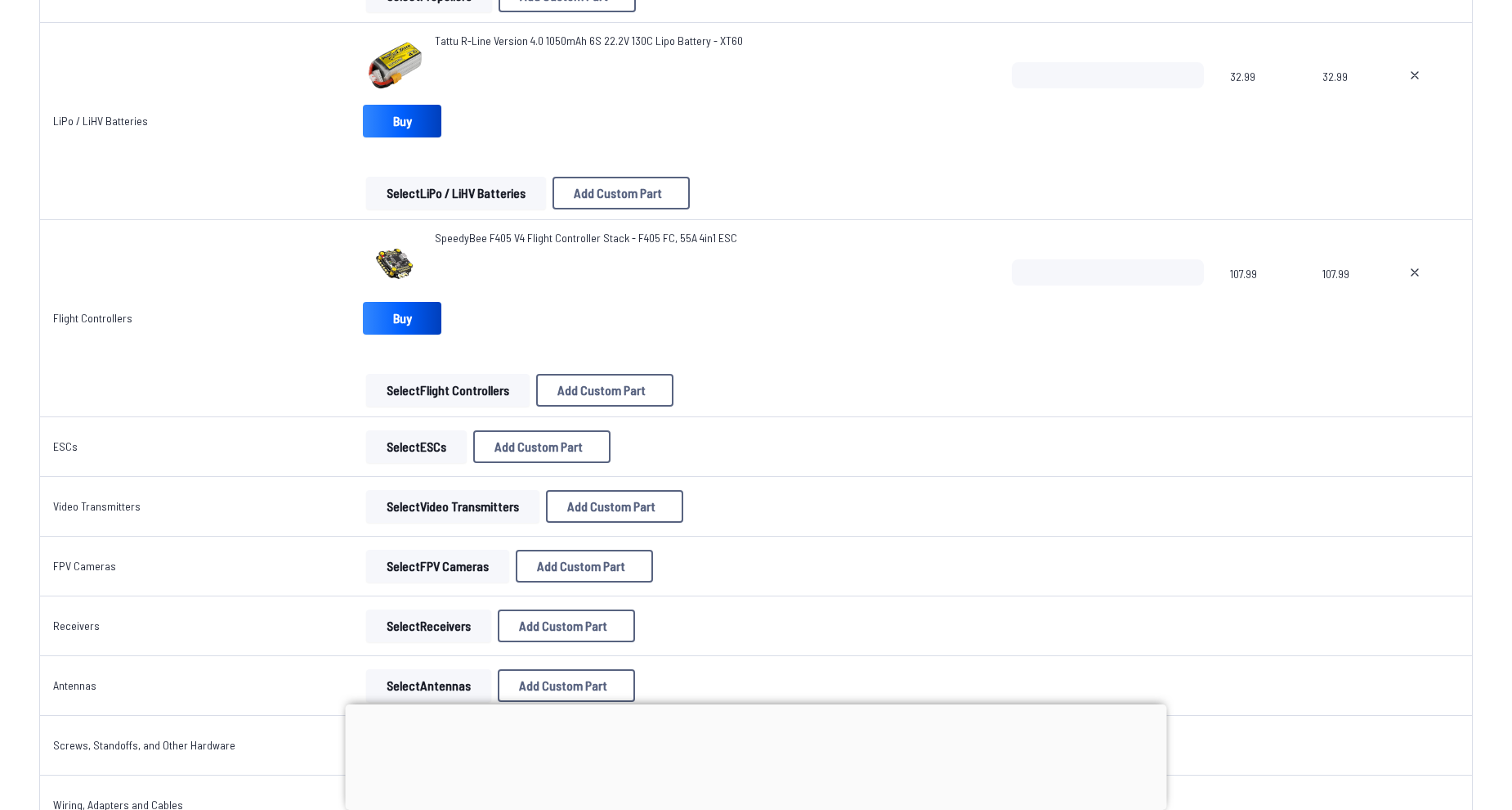
click at [424, 456] on button "Select ESCs" at bounding box center [416, 447] width 101 height 33
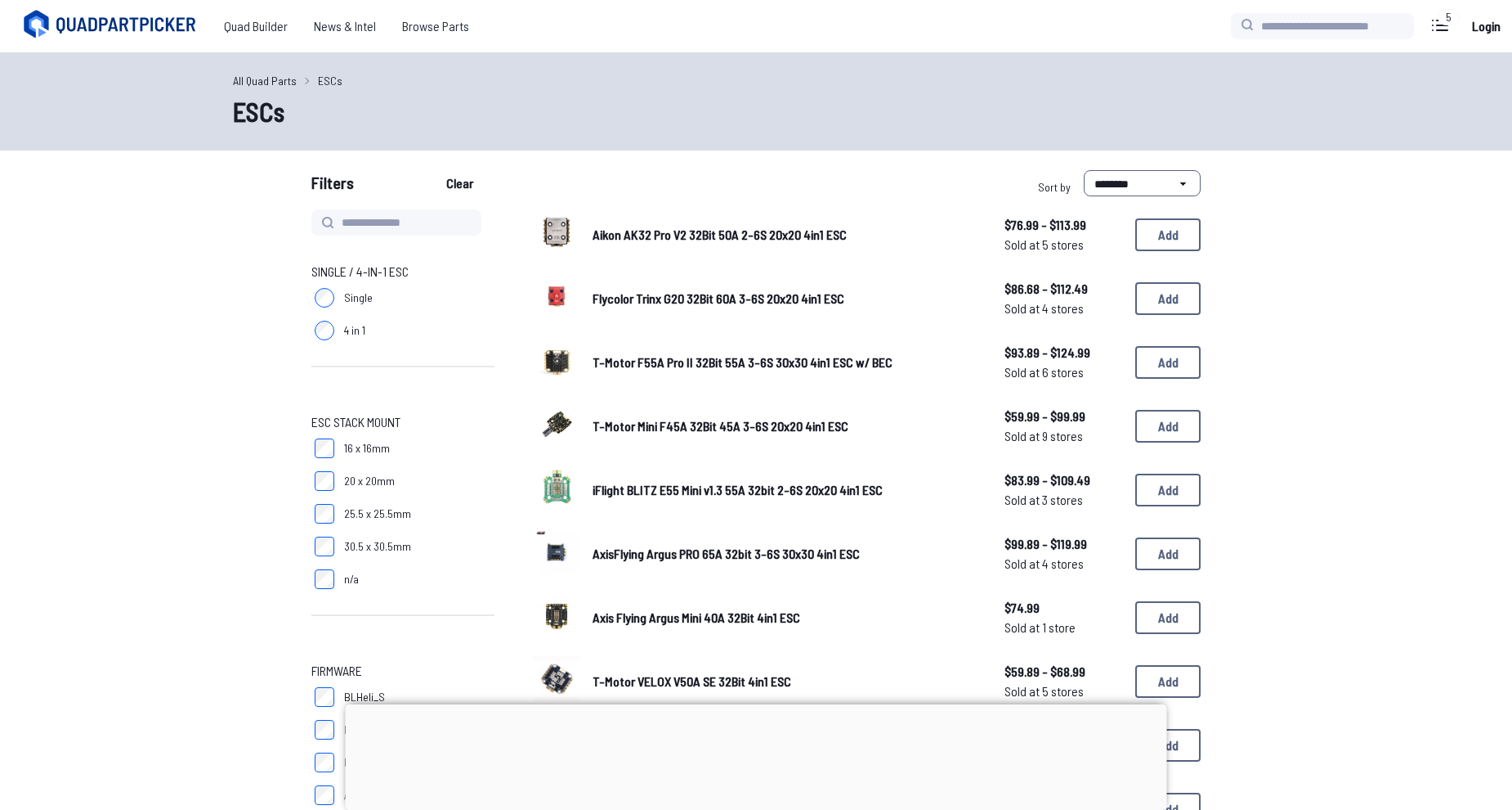
click at [404, 223] on input at bounding box center [396, 222] width 170 height 27
type input "*********"
click at [433, 170] on button "Clear" at bounding box center [460, 183] width 55 height 27
type input "*********"
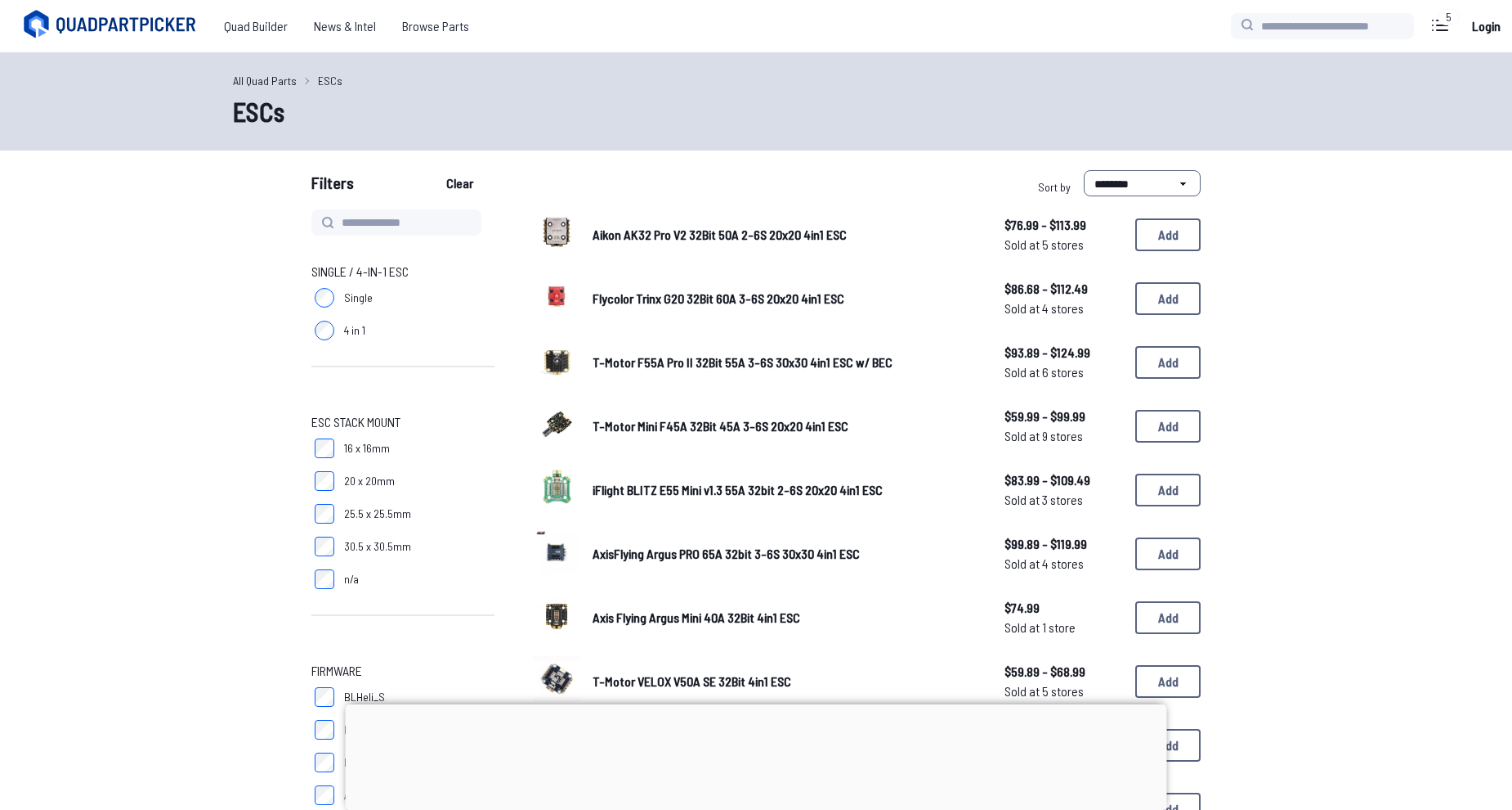
click at [619, 355] on span "T-Motor F55A Pro II 32Bit 55A 3-6S 30x30 4in1 ESC w/ BEC" at bounding box center [742, 361] width 300 height 16
click at [1164, 366] on button "Add" at bounding box center [1167, 362] width 65 height 33
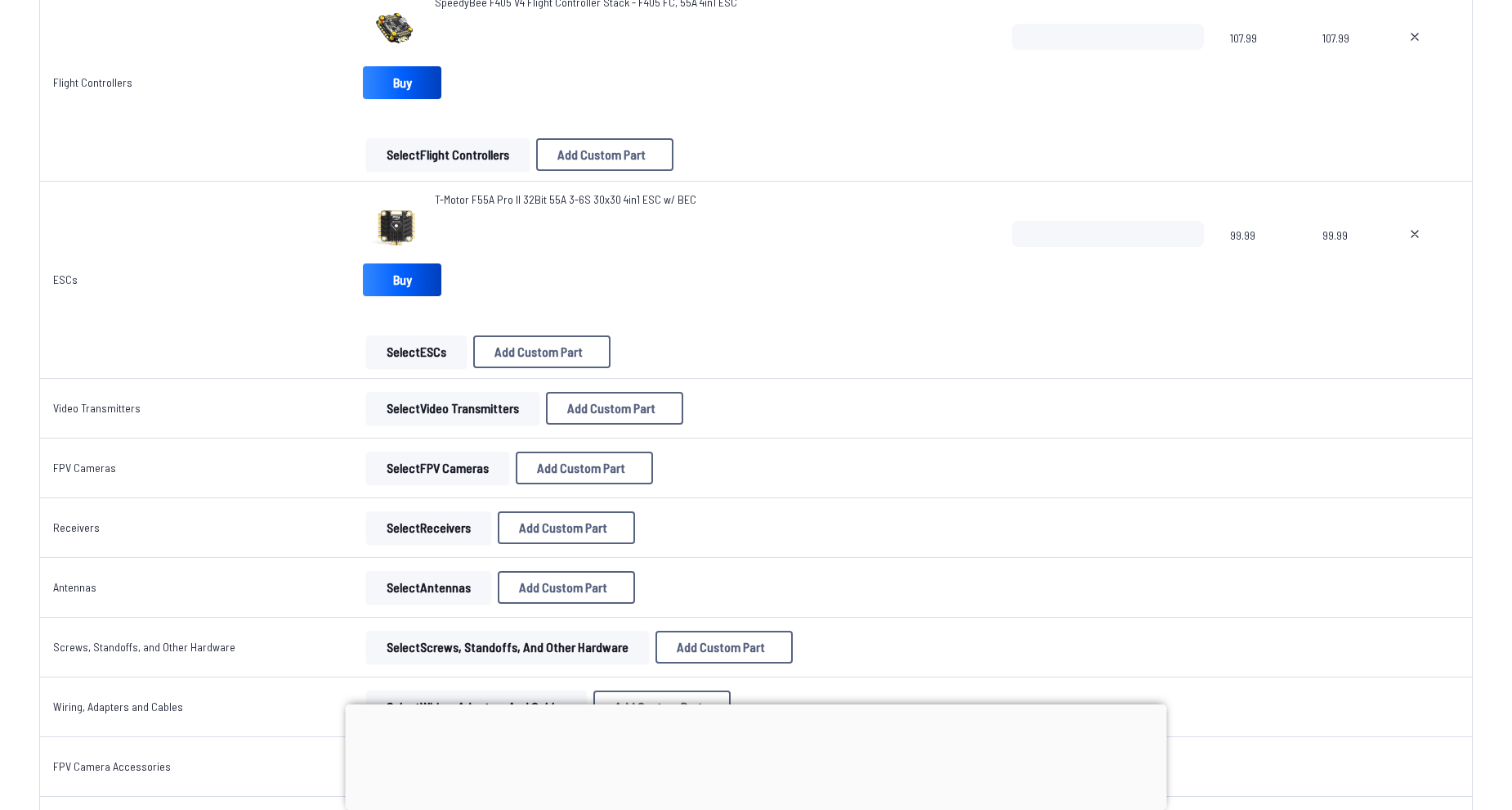
scroll to position [1063, 0]
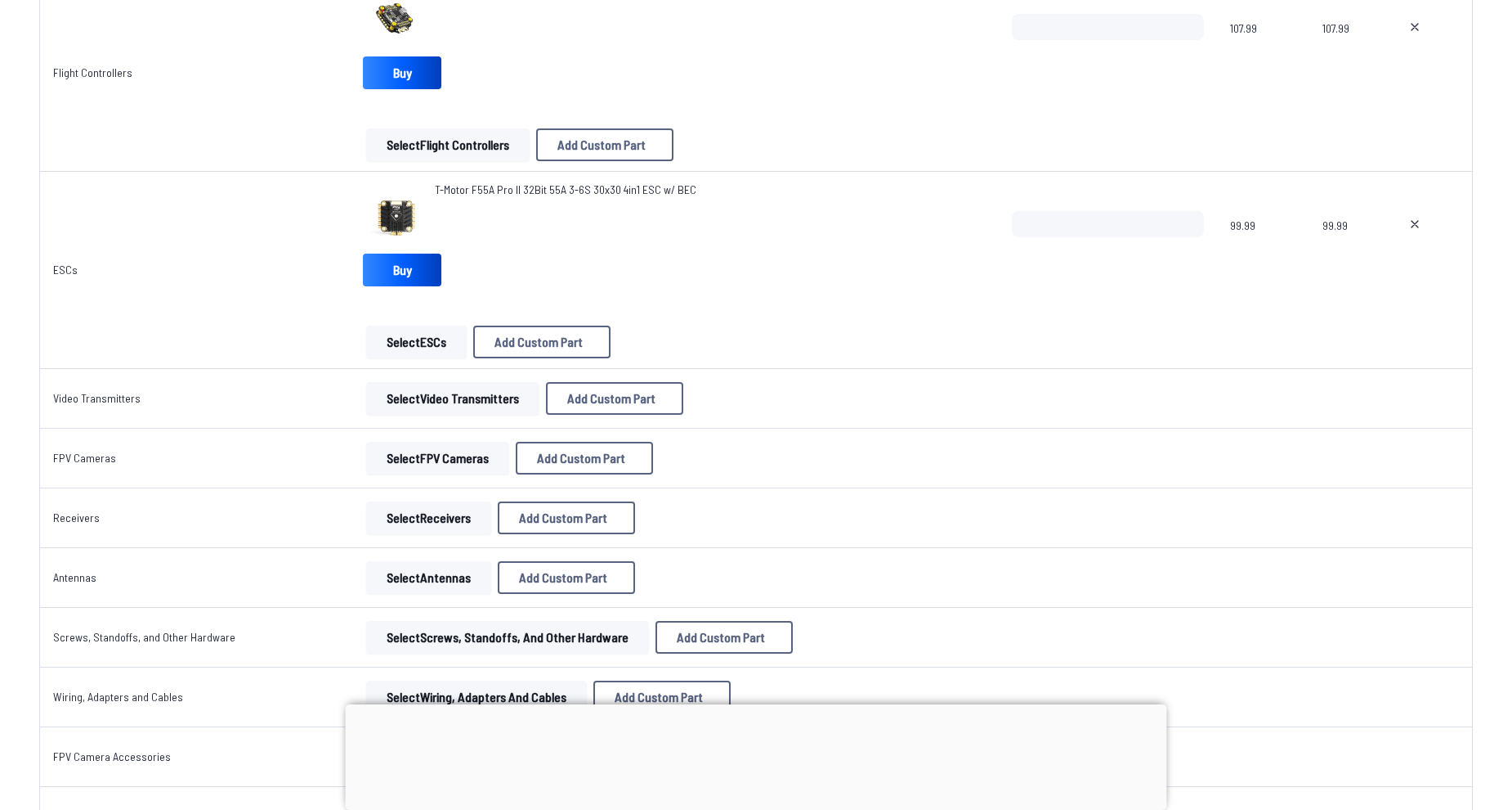
click at [462, 407] on button "Select Video Transmitters" at bounding box center [452, 398] width 173 height 33
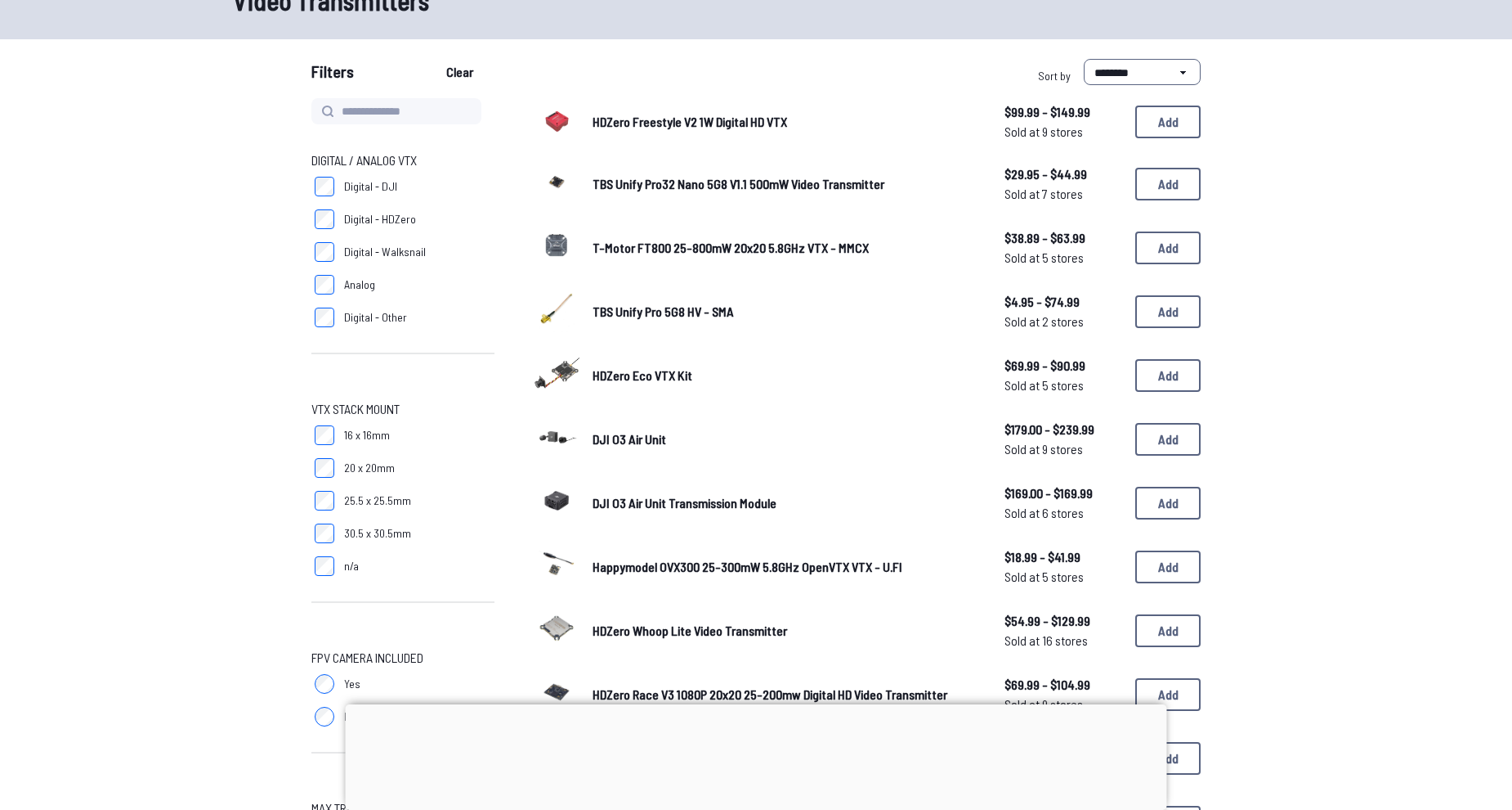
scroll to position [245, 0]
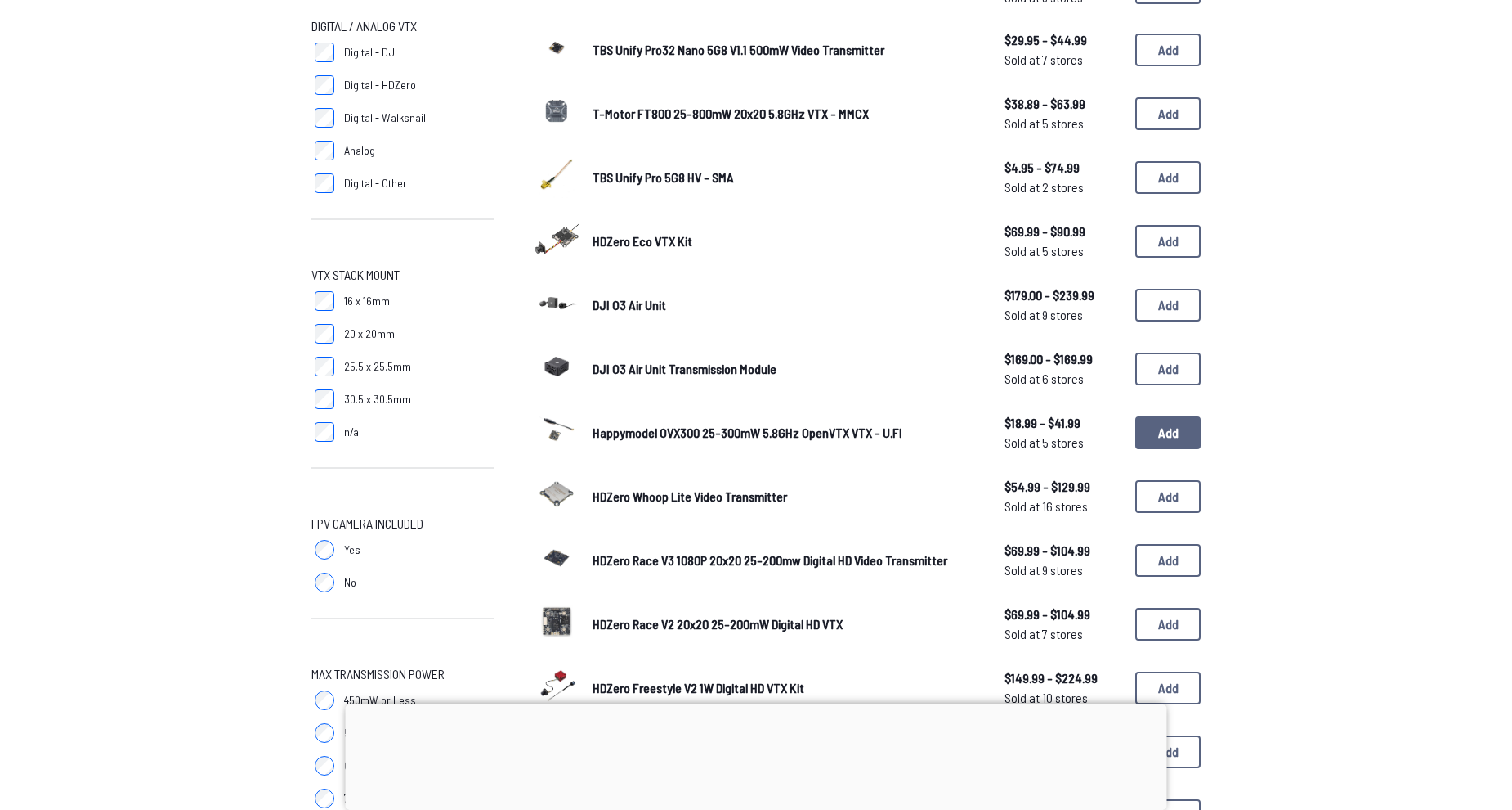
click at [1182, 425] on button "Add" at bounding box center [1167, 433] width 65 height 33
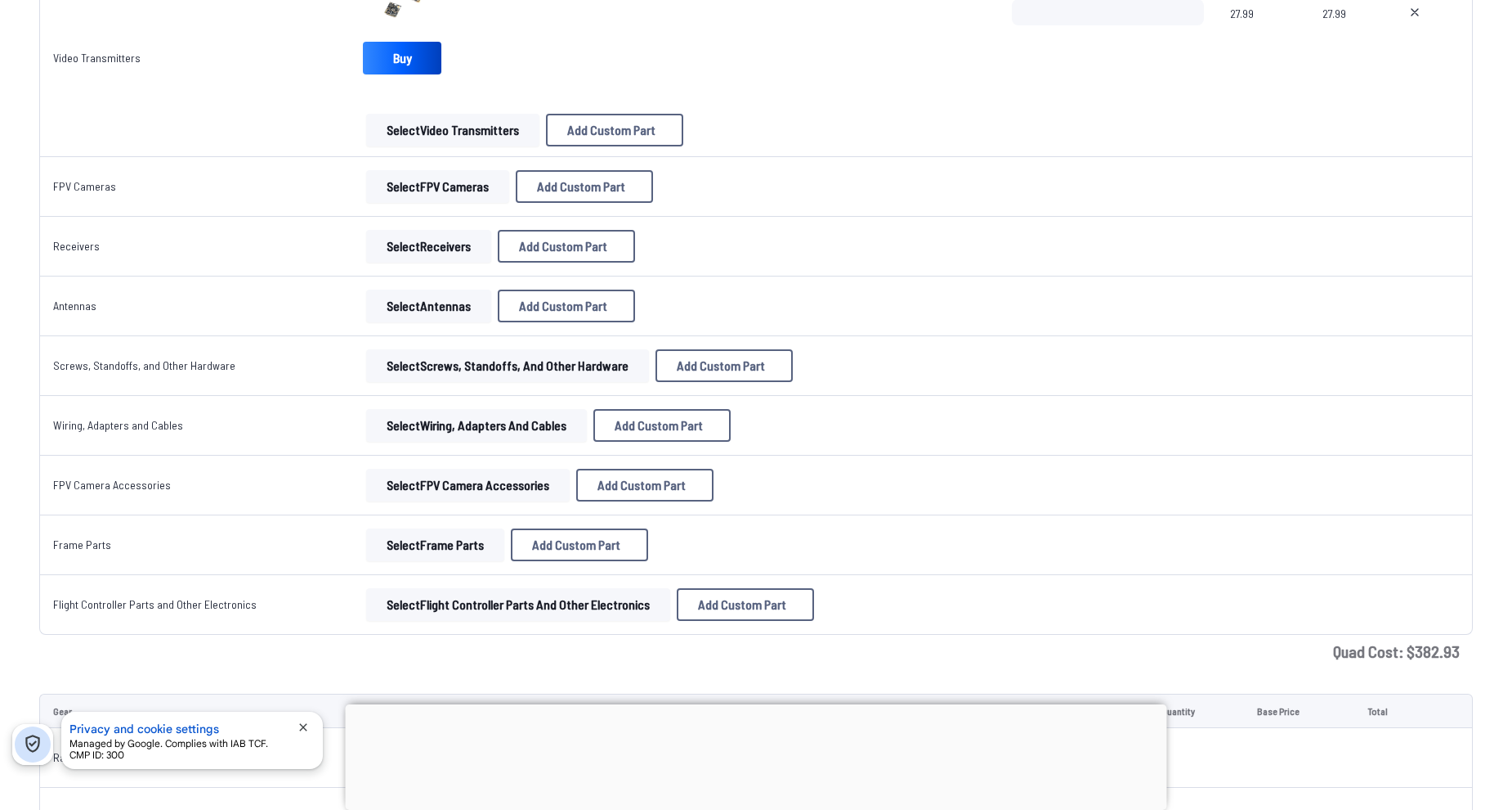
scroll to position [1391, 0]
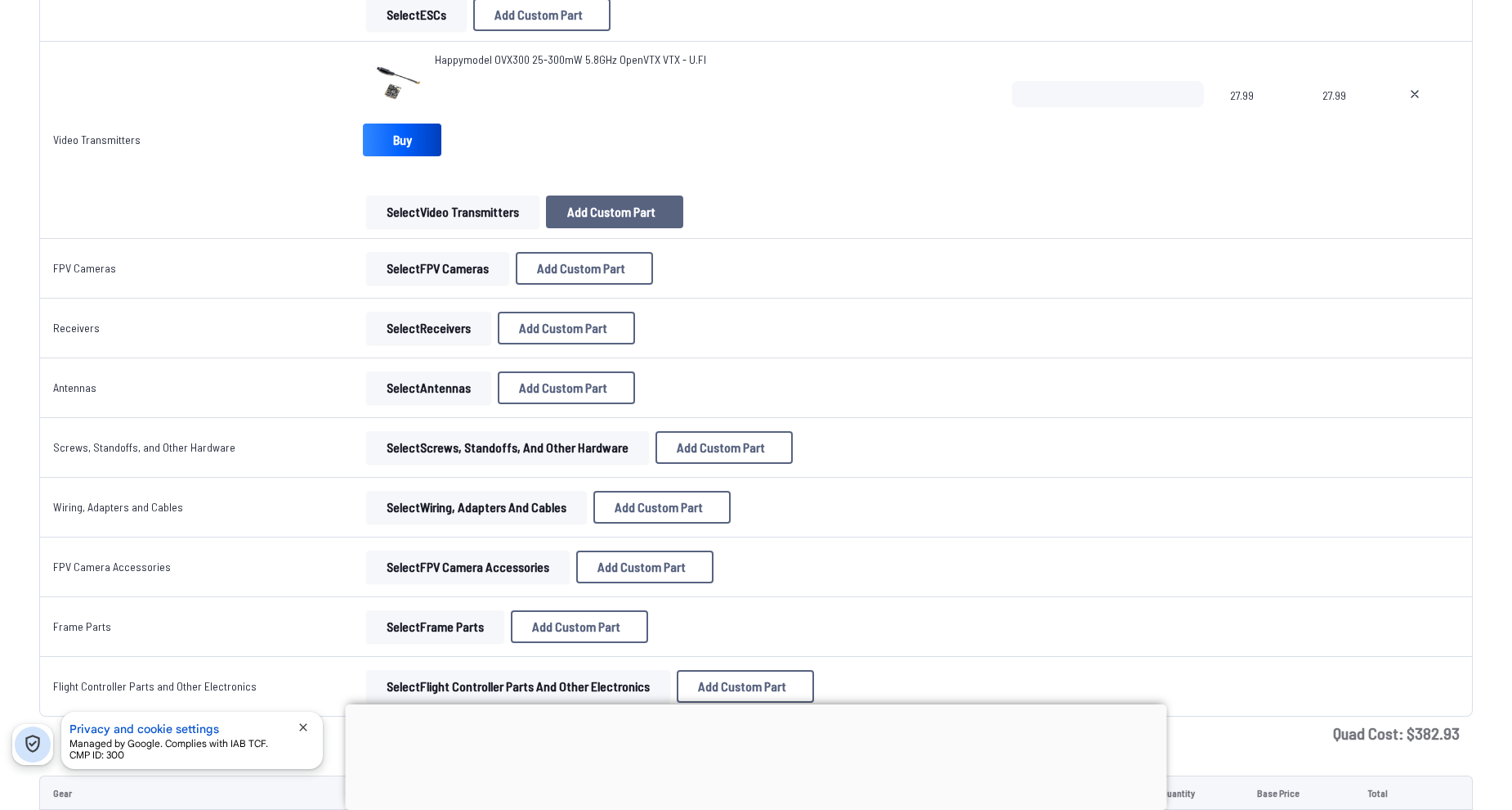
click at [587, 209] on span "Add Custom Part" at bounding box center [612, 212] width 88 height 13
select select "**********"
click at [484, 216] on div "Add Custom Part Part name* Brand / Manufacturer Price * Link Category Cancel Ad…" at bounding box center [762, 405] width 1525 height 810
click at [920, 181] on icon at bounding box center [916, 184] width 7 height 7
click at [454, 285] on td "Select FPV Cameras Add Custom Part Add Custom Part Part name* Brand / Manufactu…" at bounding box center [674, 268] width 648 height 60
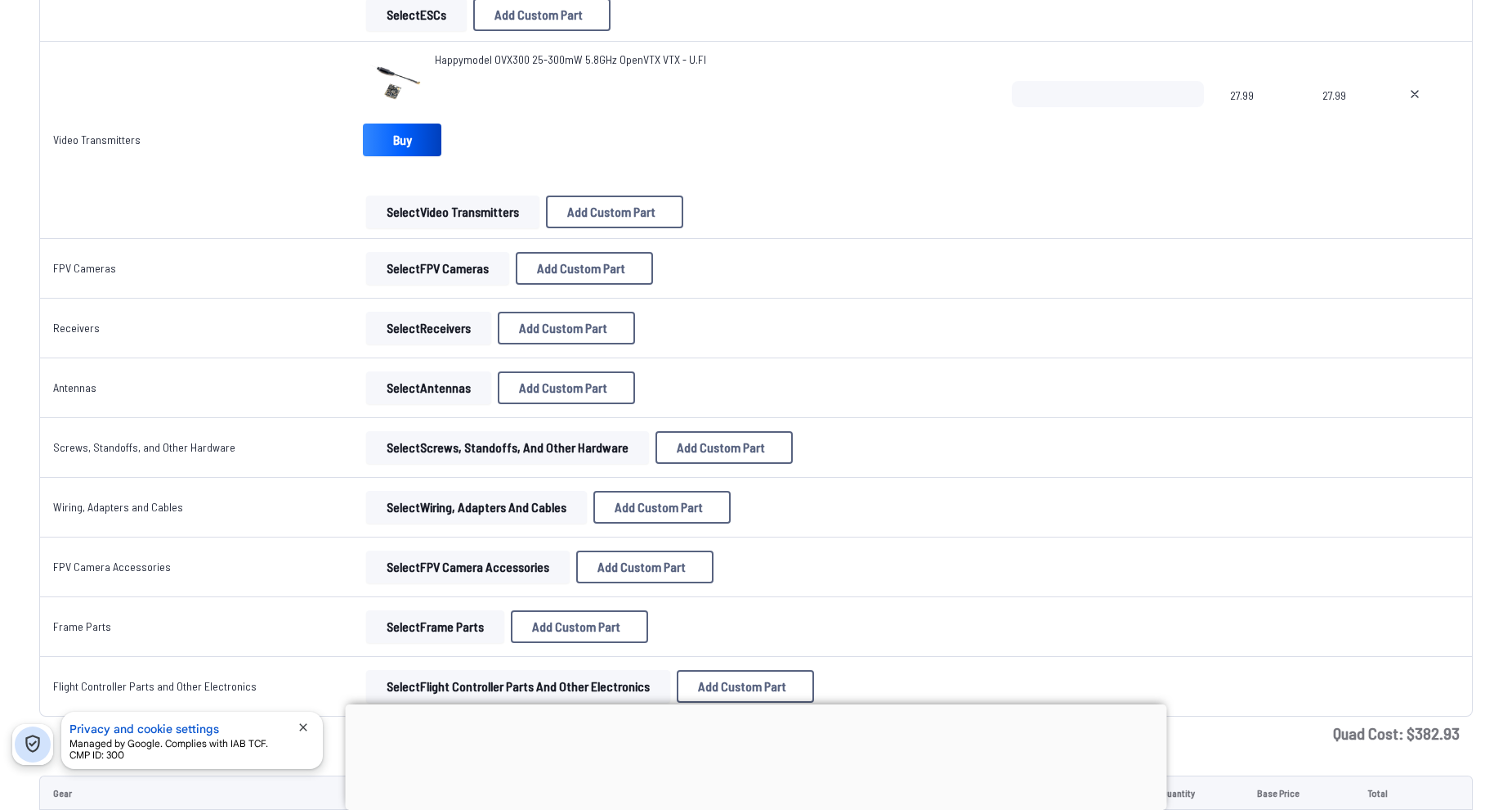
click at [454, 273] on button "Select FPV Cameras" at bounding box center [437, 269] width 143 height 33
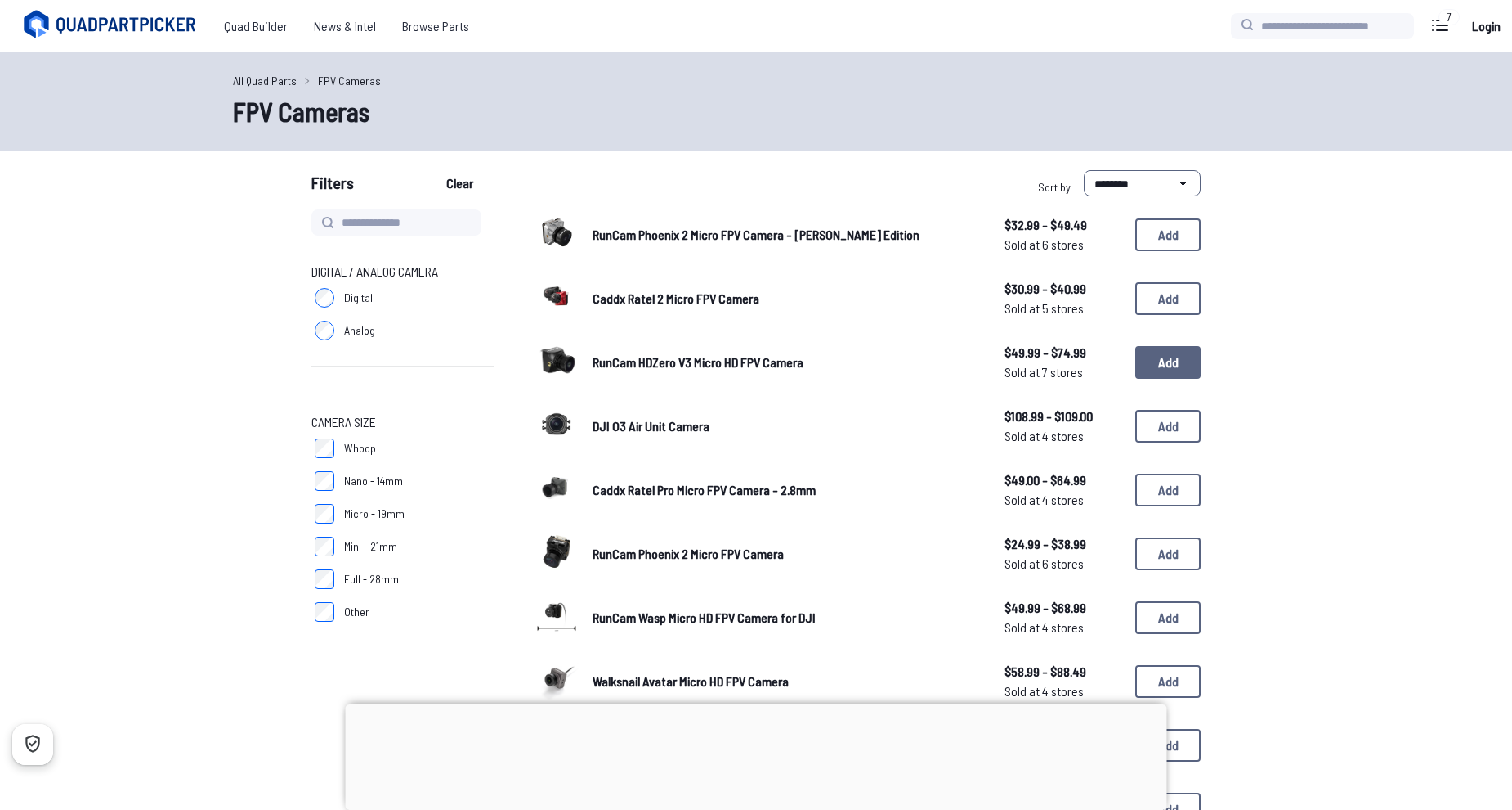
click at [1149, 361] on button "Add" at bounding box center [1167, 362] width 65 height 33
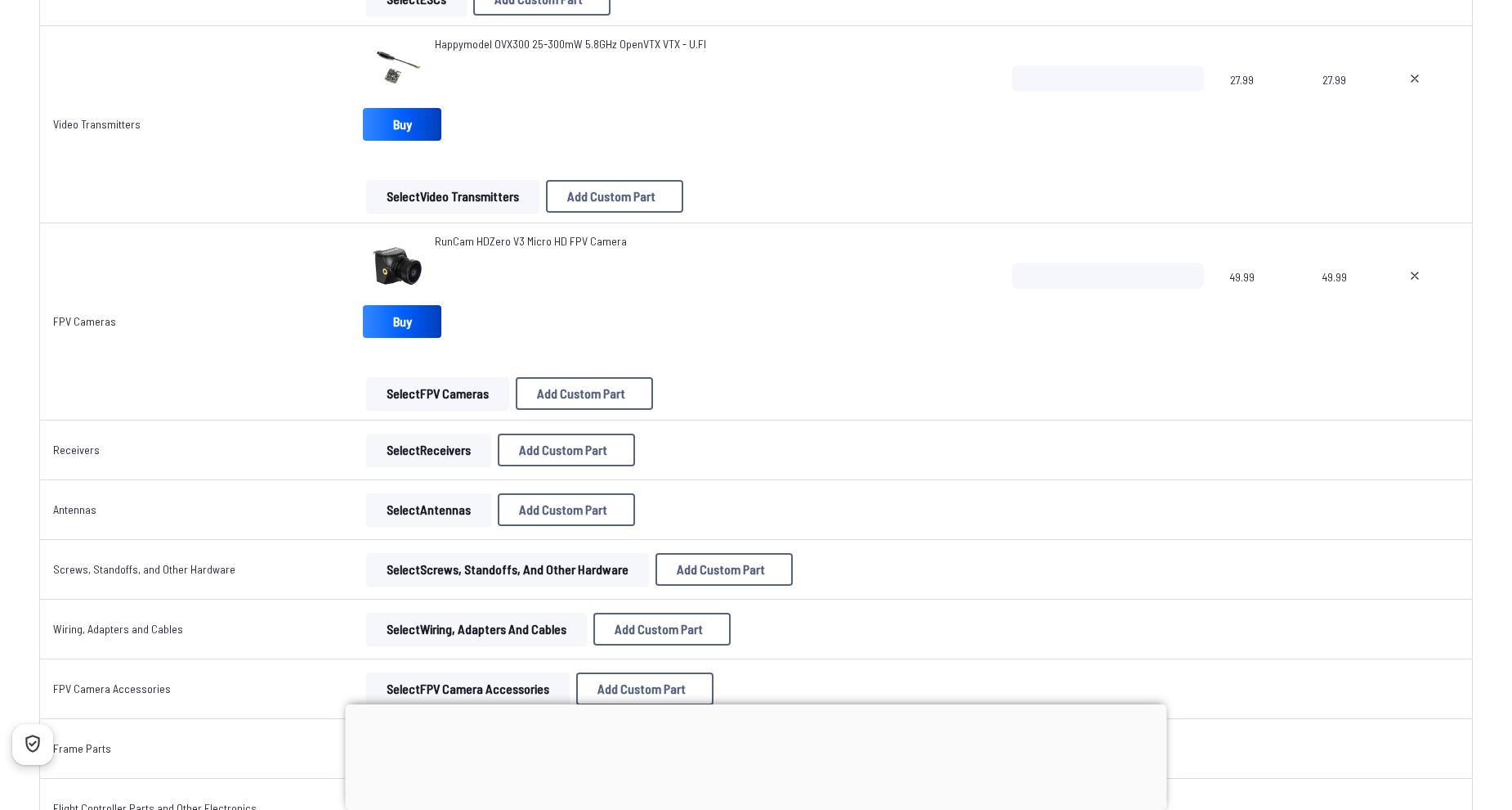
scroll to position [1472, 0]
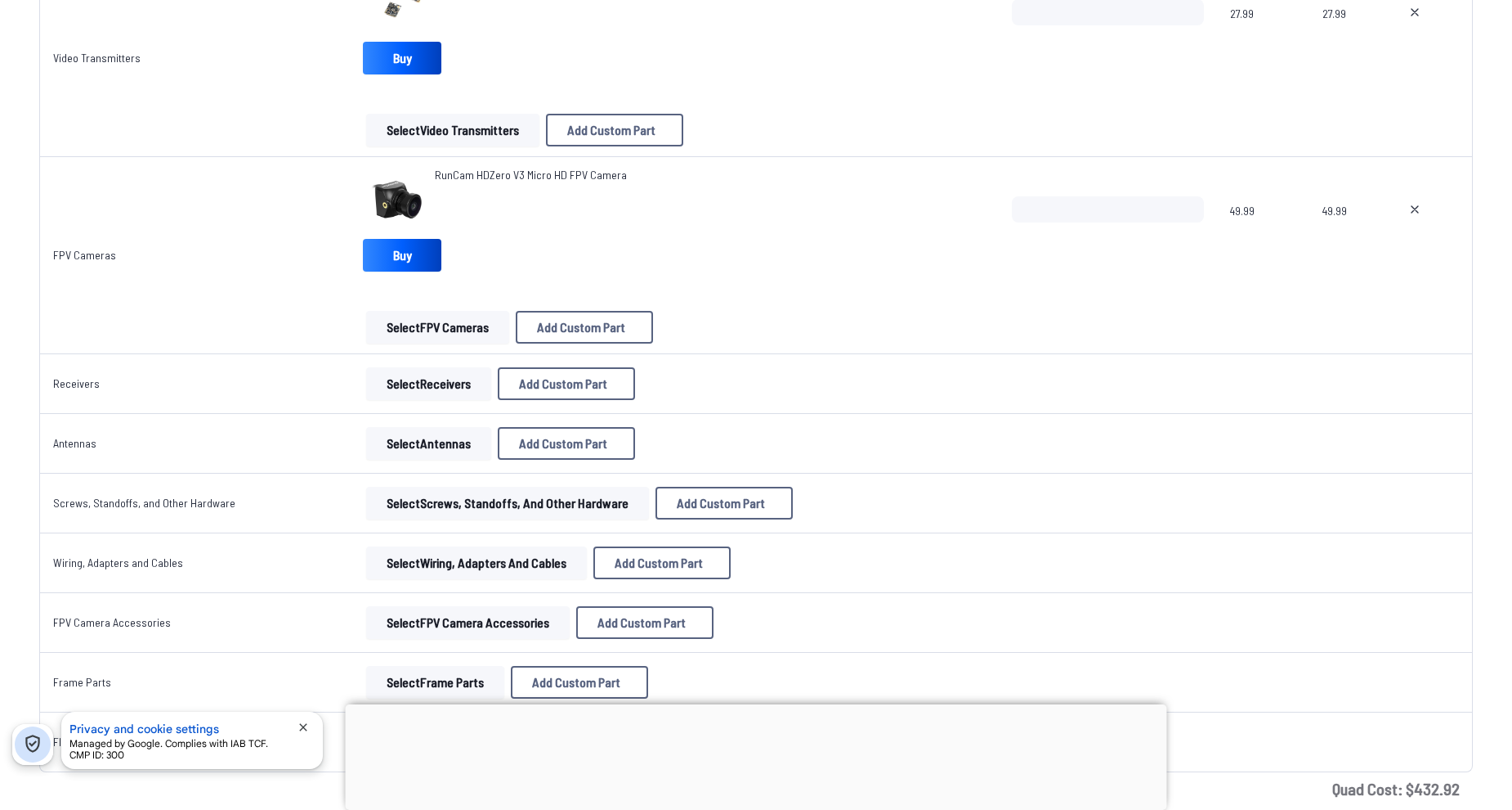
click at [414, 381] on button "Select Receivers" at bounding box center [428, 383] width 125 height 33
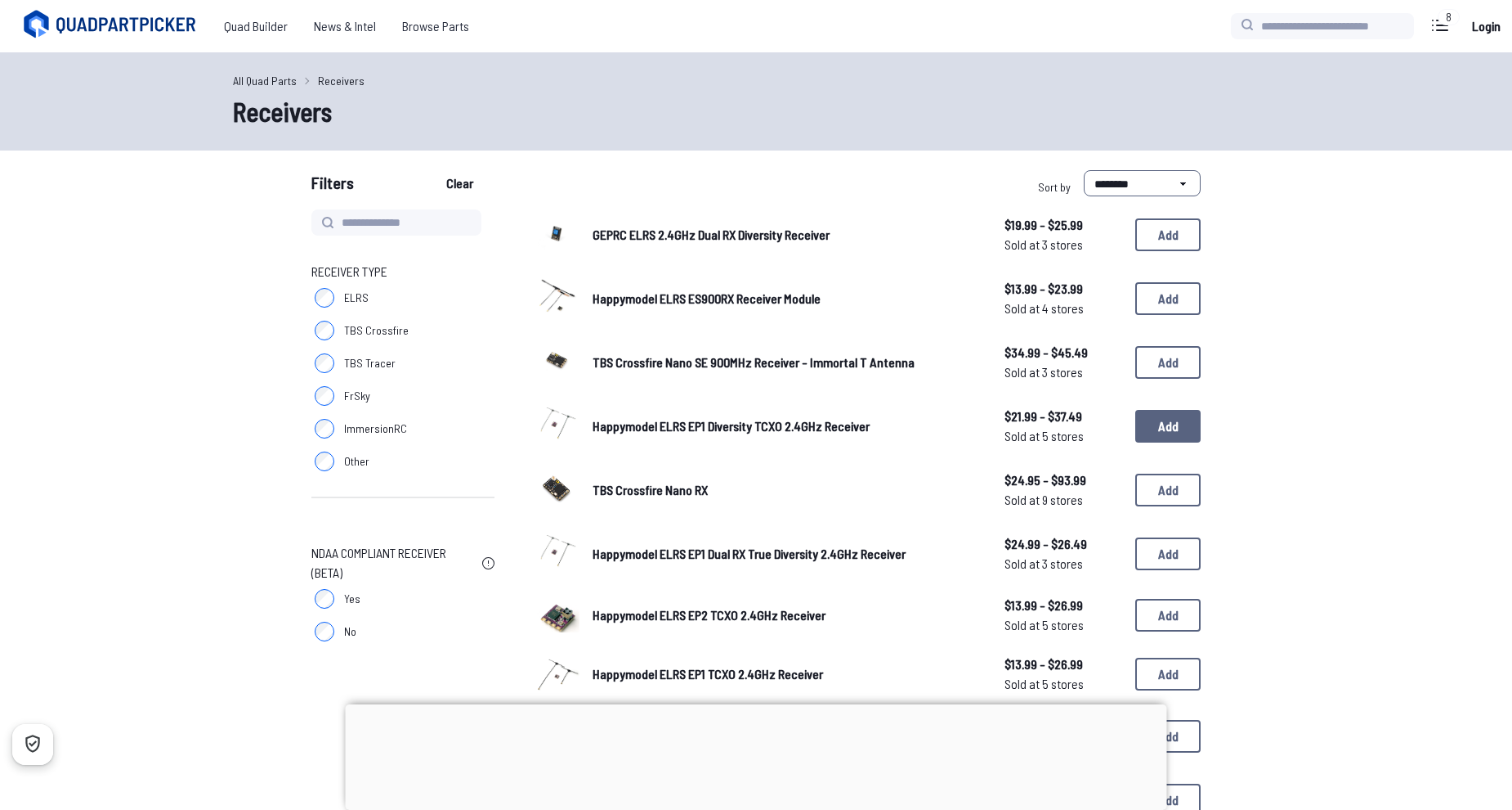
click at [1173, 437] on button "Add" at bounding box center [1167, 427] width 65 height 33
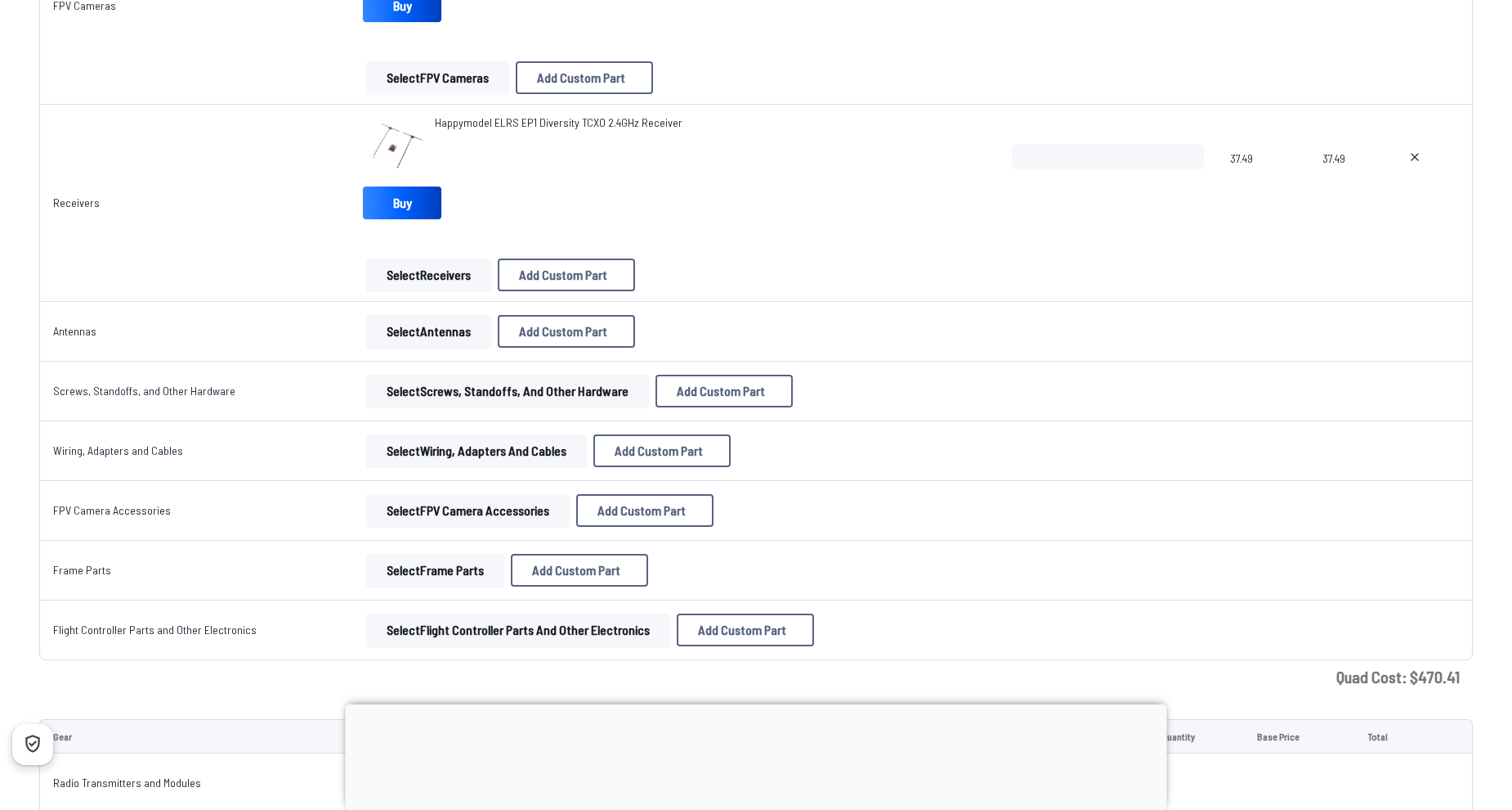
scroll to position [1717, 0]
